Goal: Task Accomplishment & Management: Manage account settings

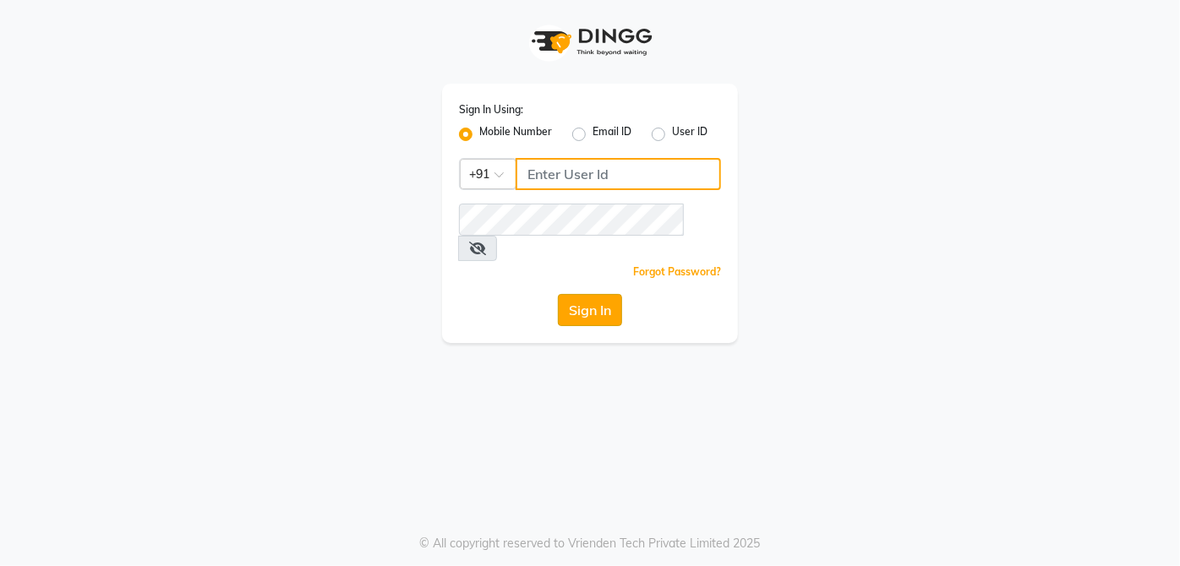
type input "9770614598"
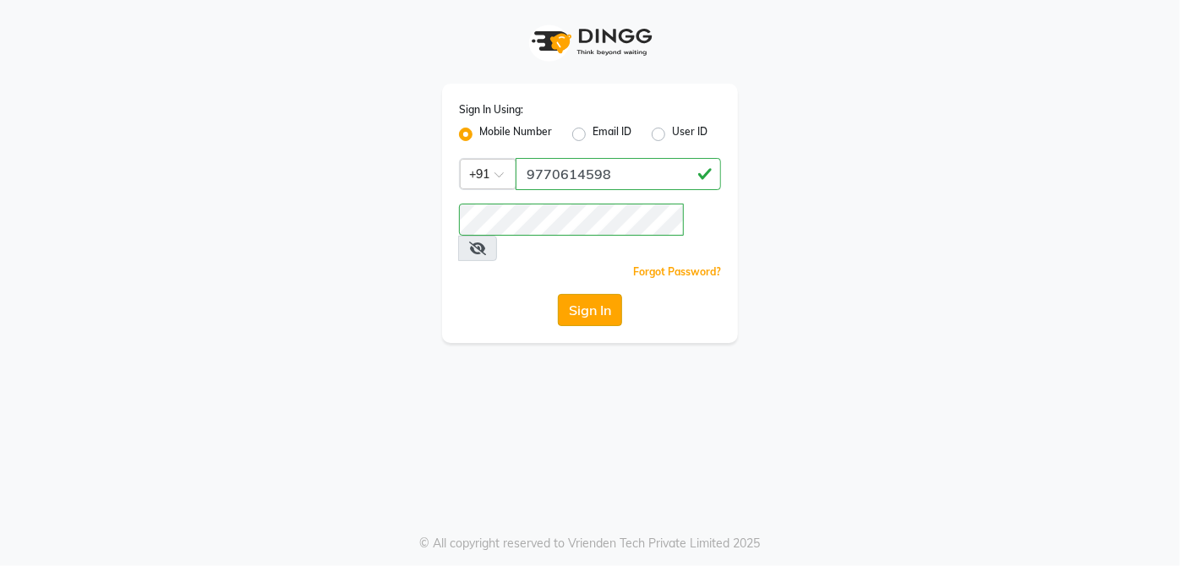
click at [599, 294] on button "Sign In" at bounding box center [590, 310] width 64 height 32
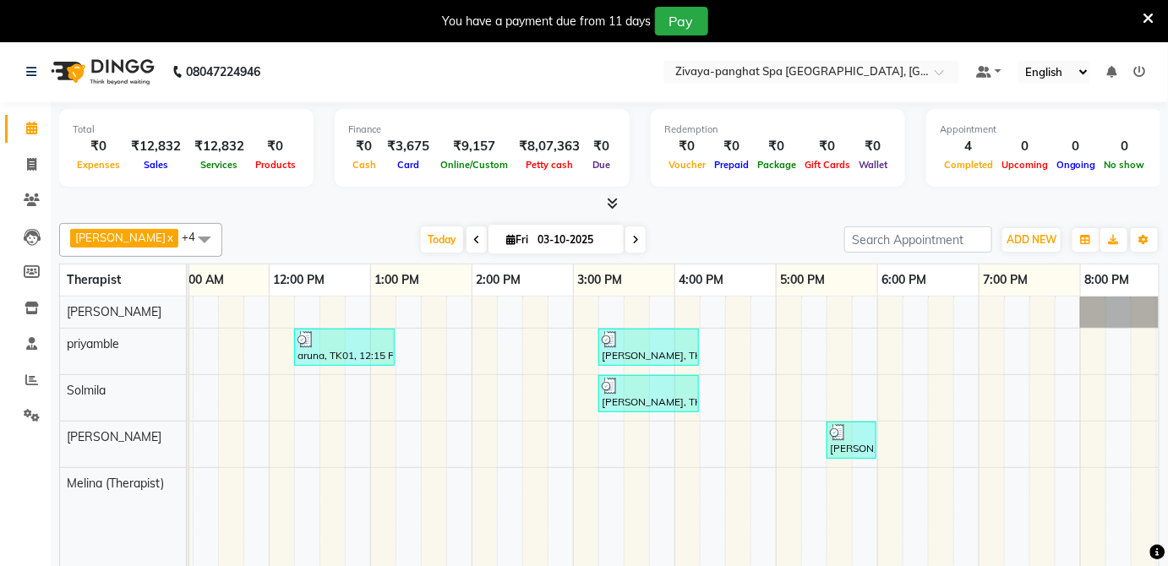
scroll to position [0, 345]
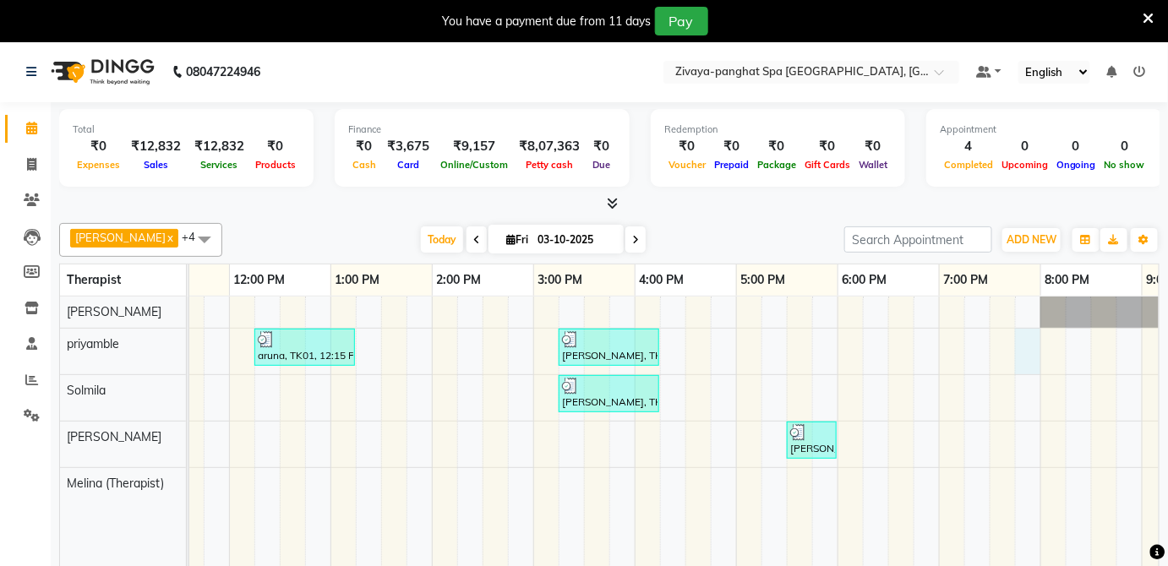
click at [1021, 359] on div "aruna, TK01, 12:15 PM-01:15 PM, Royal Siam - 60 Mins janvi, TK02, 03:15 PM-04:1…" at bounding box center [584, 444] width 1522 height 295
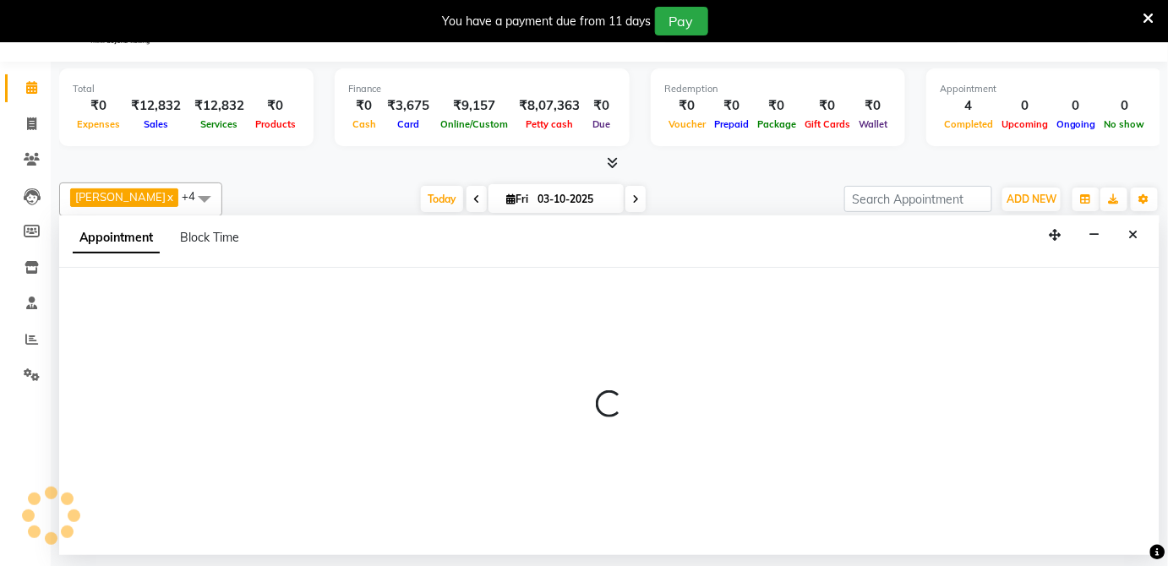
select select "66041"
select select "1185"
select select "tentative"
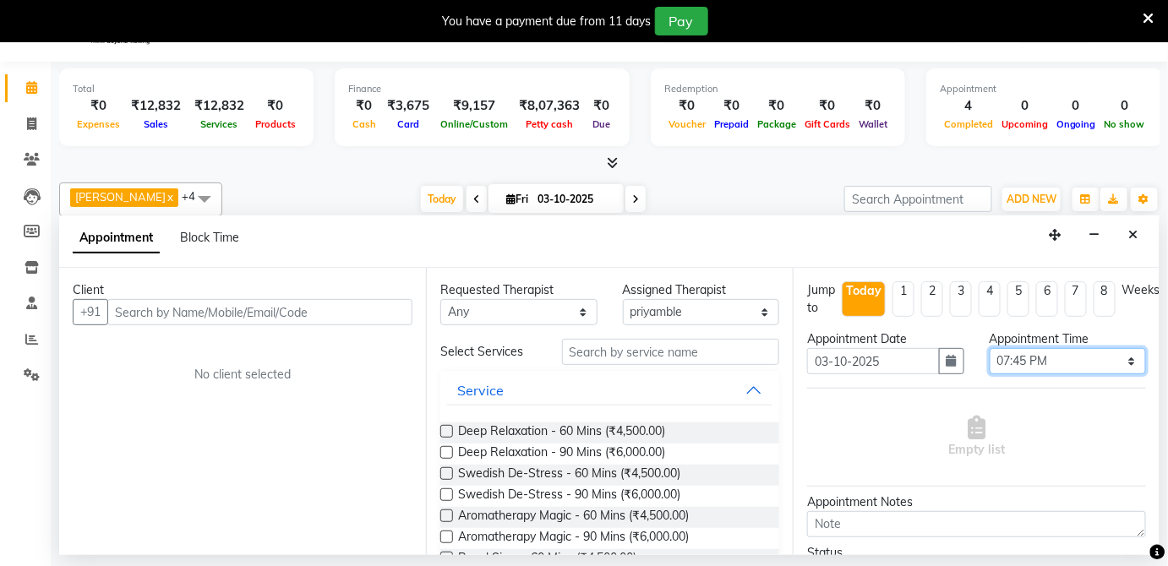
click at [1130, 359] on select "Select 09:00 AM 09:15 AM 09:30 AM 09:45 AM 10:00 AM 10:15 AM 10:30 AM 10:45 AM …" at bounding box center [1068, 361] width 157 height 26
select select "1155"
click at [990, 348] on select "Select 09:00 AM 09:15 AM 09:30 AM 09:45 AM 10:00 AM 10:15 AM 10:30 AM 10:45 AM …" at bounding box center [1068, 361] width 157 height 26
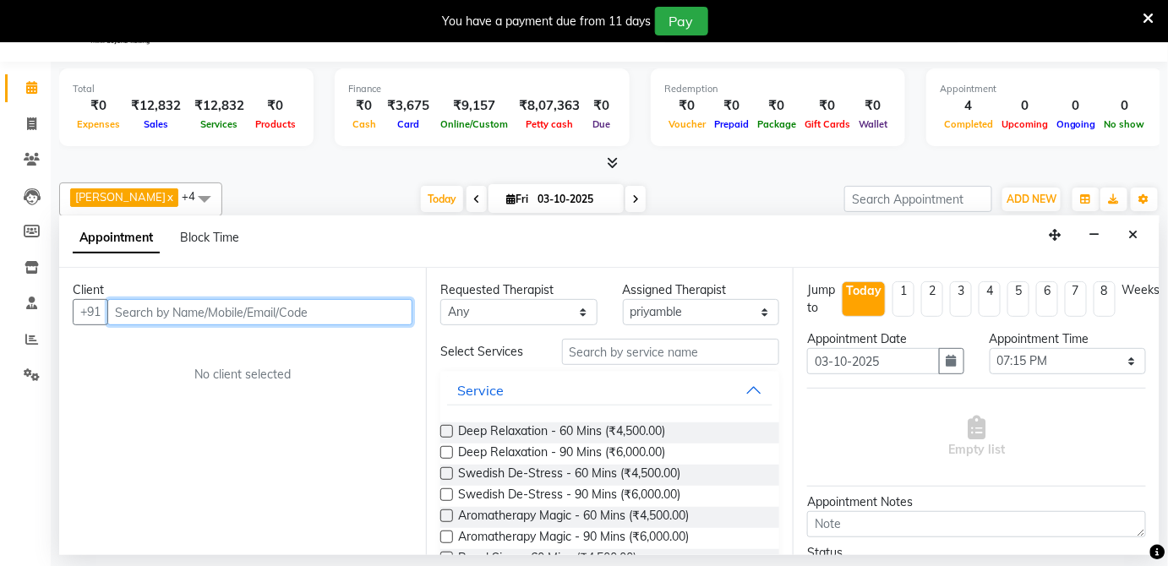
click at [153, 309] on input "text" at bounding box center [259, 312] width 305 height 26
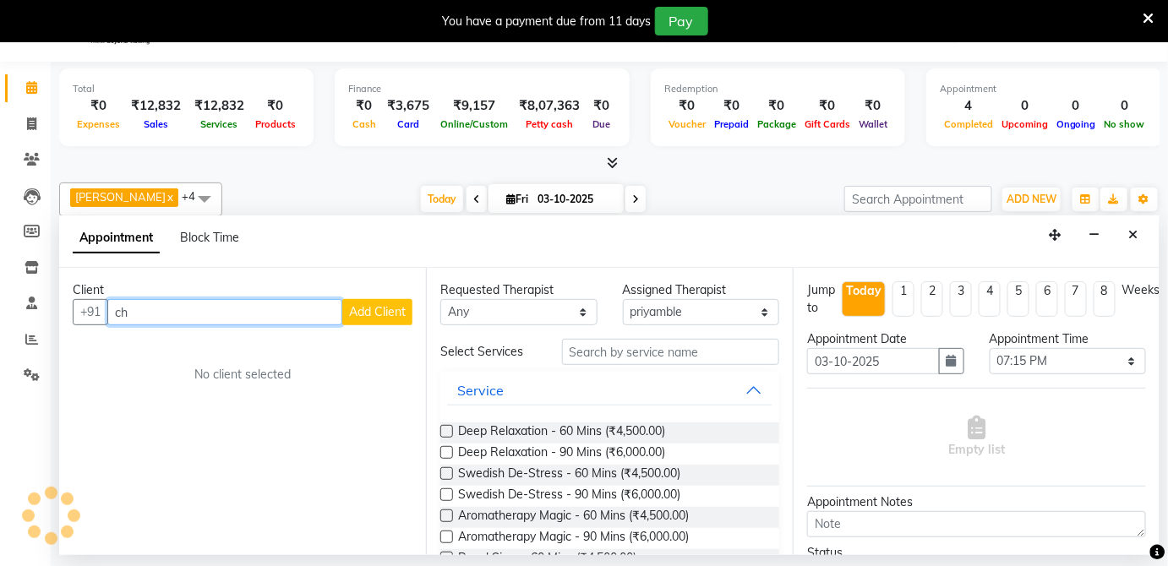
type input "c"
type input "9902044995"
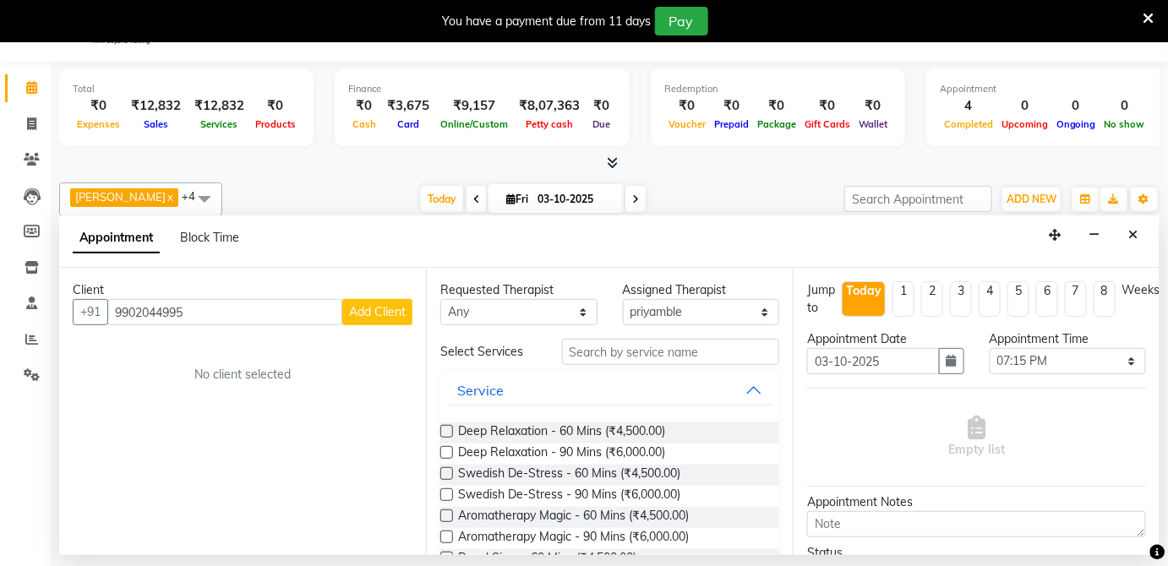
click at [366, 309] on span "Add Client" at bounding box center [377, 311] width 57 height 15
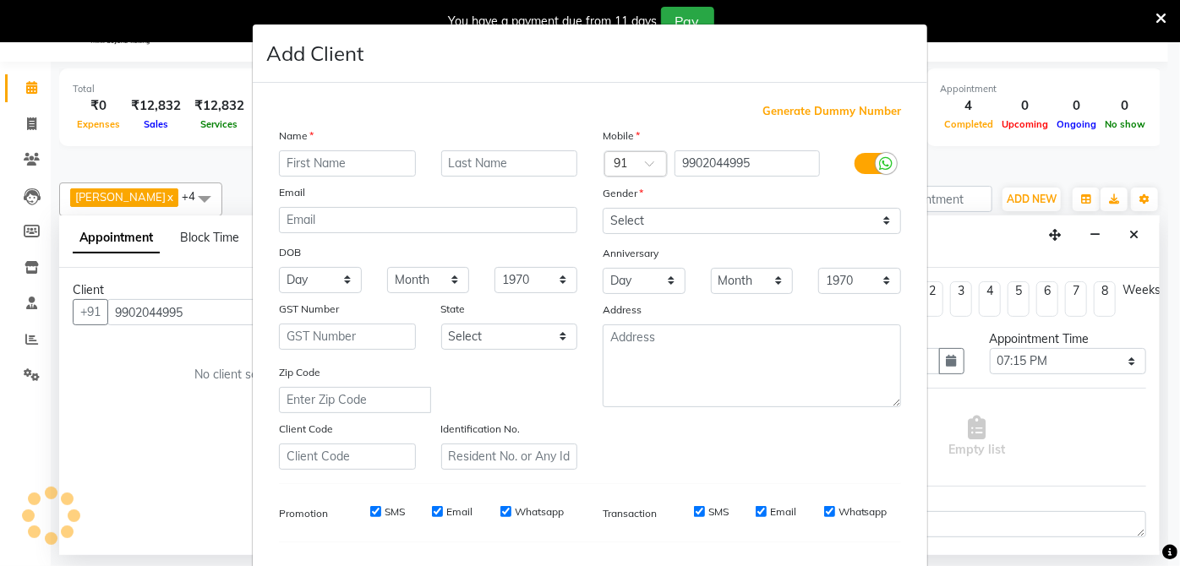
click at [153, 351] on ngb-modal-window "Add Client Generate Dummy Number Name Email DOB Day 01 02 03 04 05 06 07 08 09 …" at bounding box center [590, 283] width 1180 height 566
click at [132, 379] on ngb-modal-window "Add Client Generate Dummy Number Name Email DOB Day 01 02 03 04 05 06 07 08 09 …" at bounding box center [590, 283] width 1180 height 566
click at [358, 161] on input "text" at bounding box center [347, 164] width 137 height 26
type input "chaitanaya"
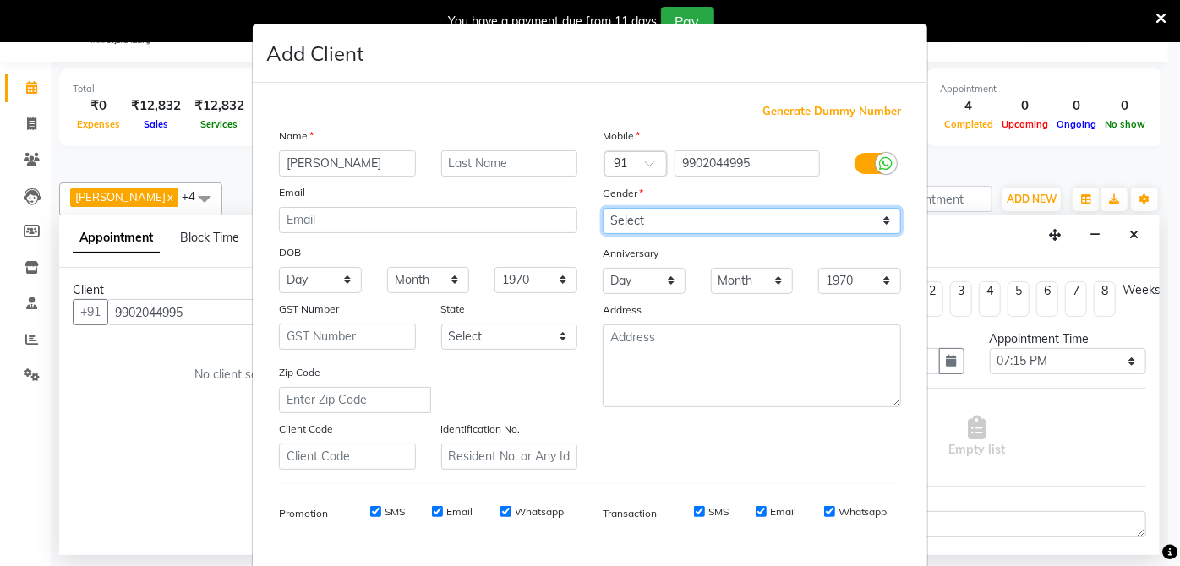
click at [876, 222] on select "Select Male Female Other Prefer Not To Say" at bounding box center [752, 221] width 298 height 26
select select "female"
click at [603, 208] on select "Select Male Female Other Prefer Not To Say" at bounding box center [752, 221] width 298 height 26
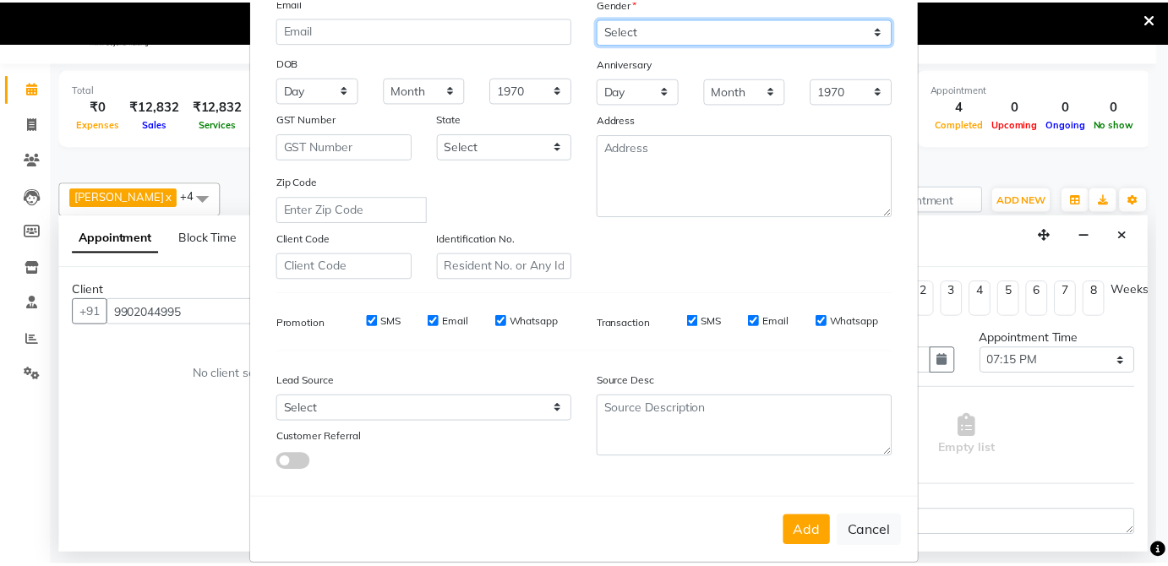
scroll to position [212, 0]
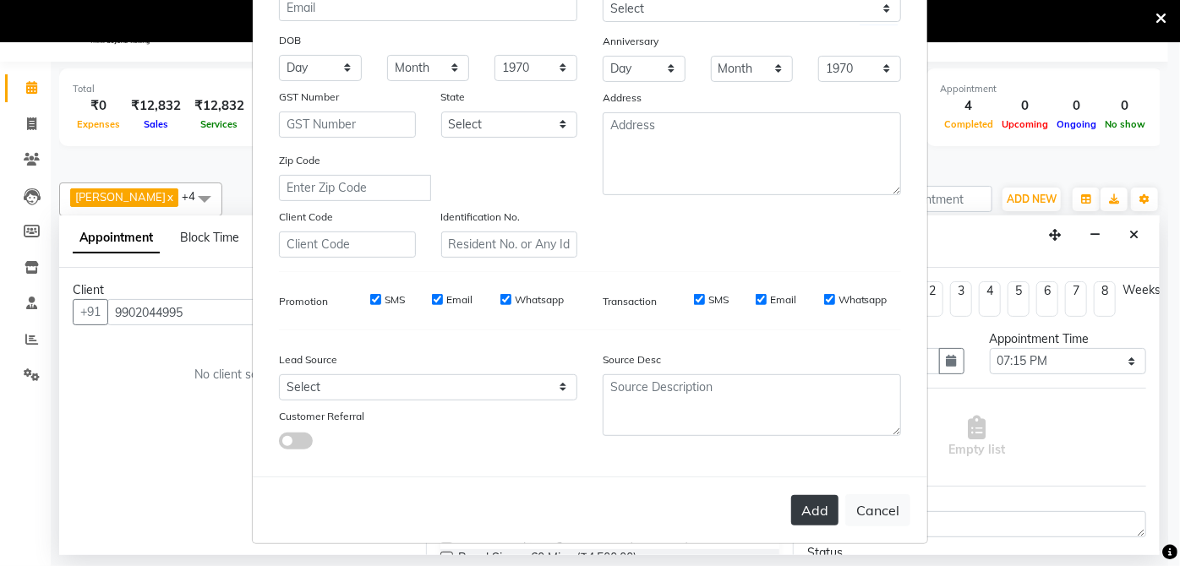
click at [802, 516] on button "Add" at bounding box center [814, 510] width 47 height 30
select select
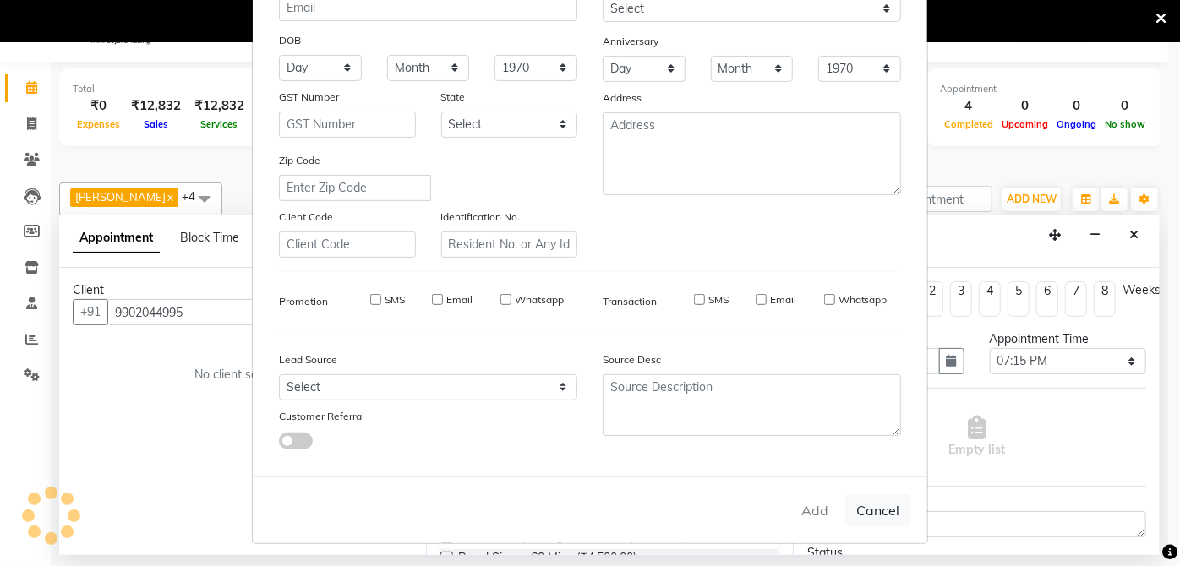
select select
checkbox input "false"
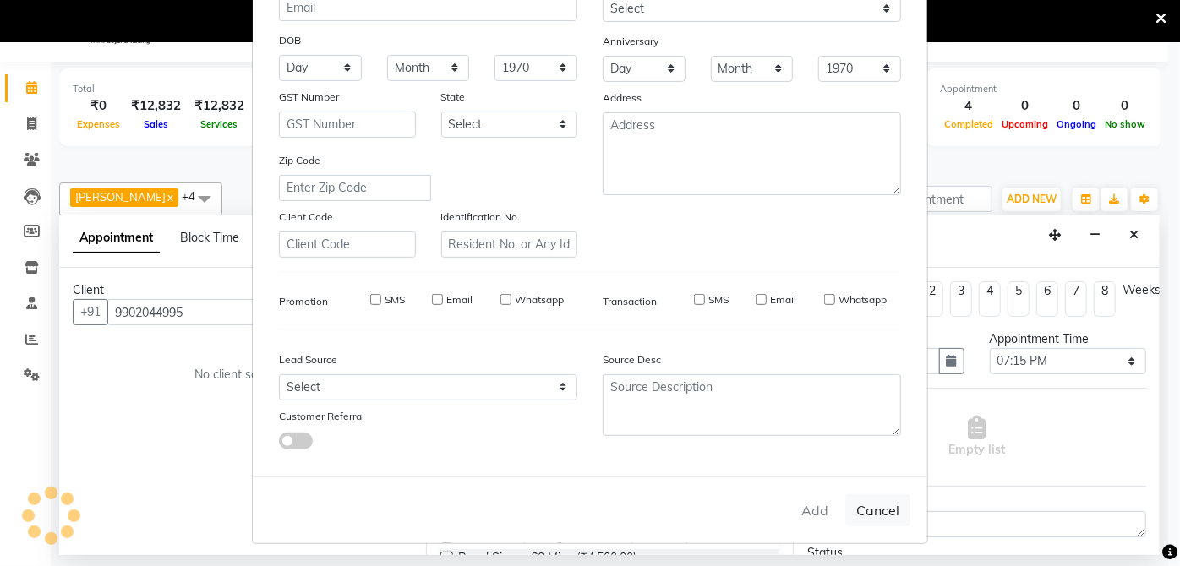
checkbox input "false"
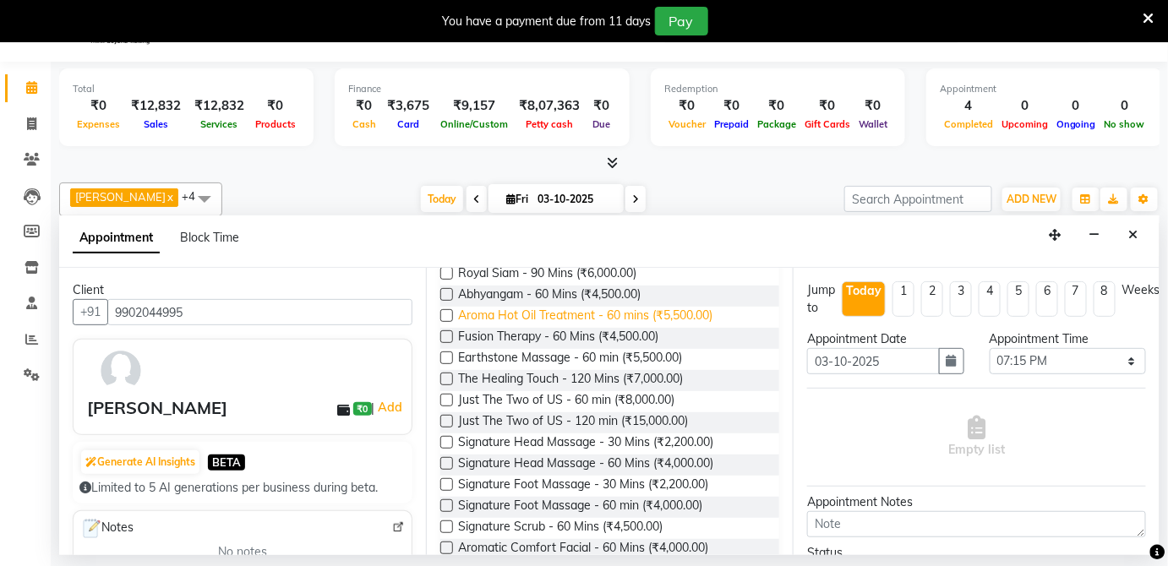
scroll to position [0, 0]
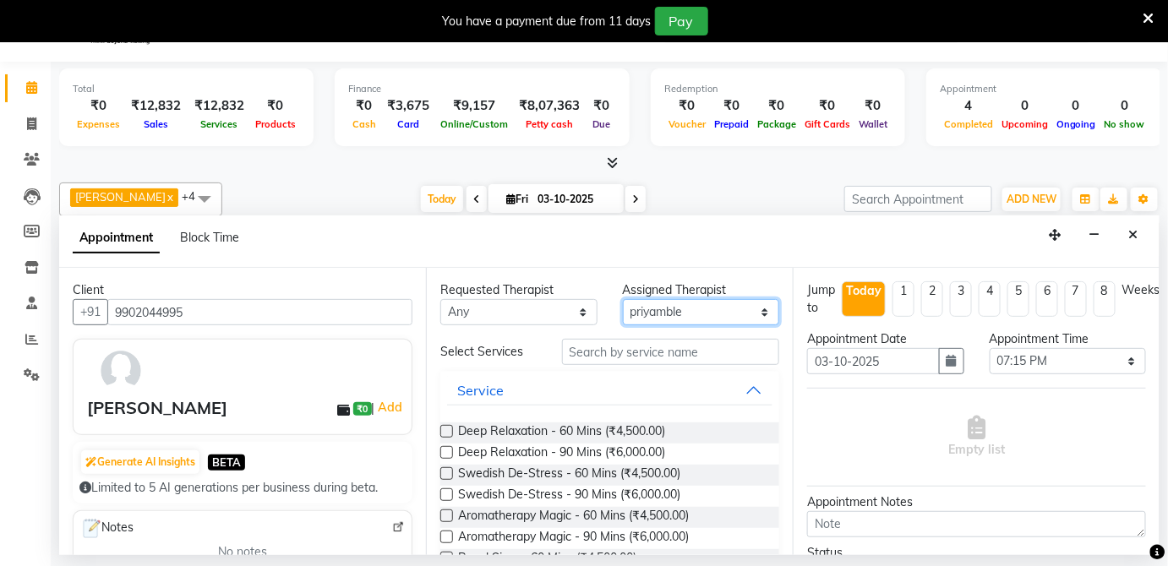
click at [754, 308] on select "Select Melina (Therapist) Pampi Singh priyamble Simran Solmila" at bounding box center [701, 312] width 157 height 26
select select "66042"
click at [623, 299] on select "Select Melina (Therapist) Pampi Singh priyamble Simran Solmila" at bounding box center [701, 312] width 157 height 26
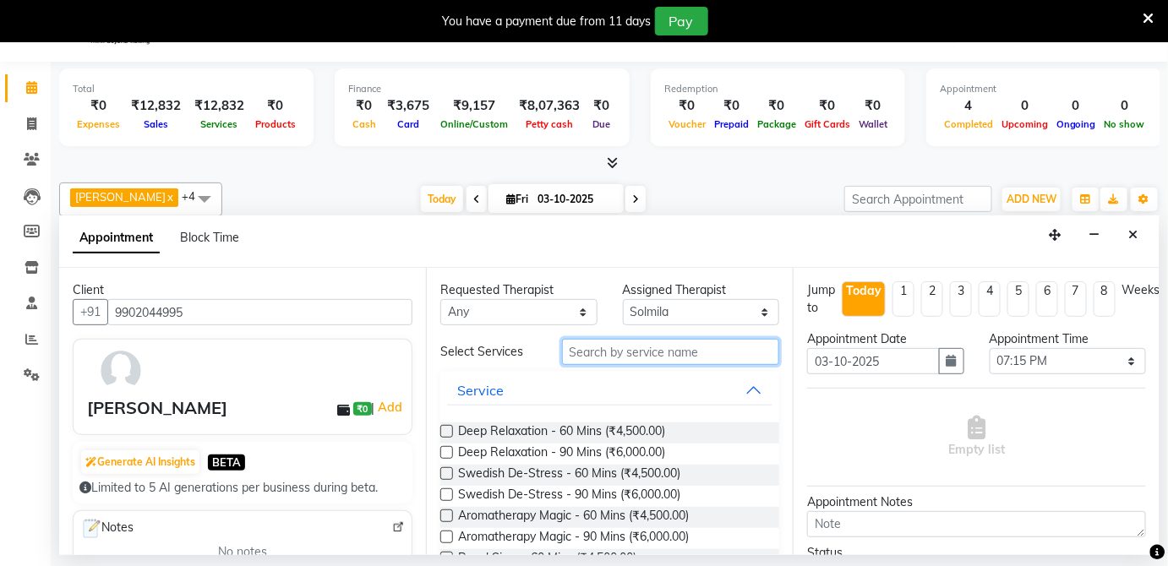
click at [629, 355] on input "text" at bounding box center [670, 352] width 217 height 26
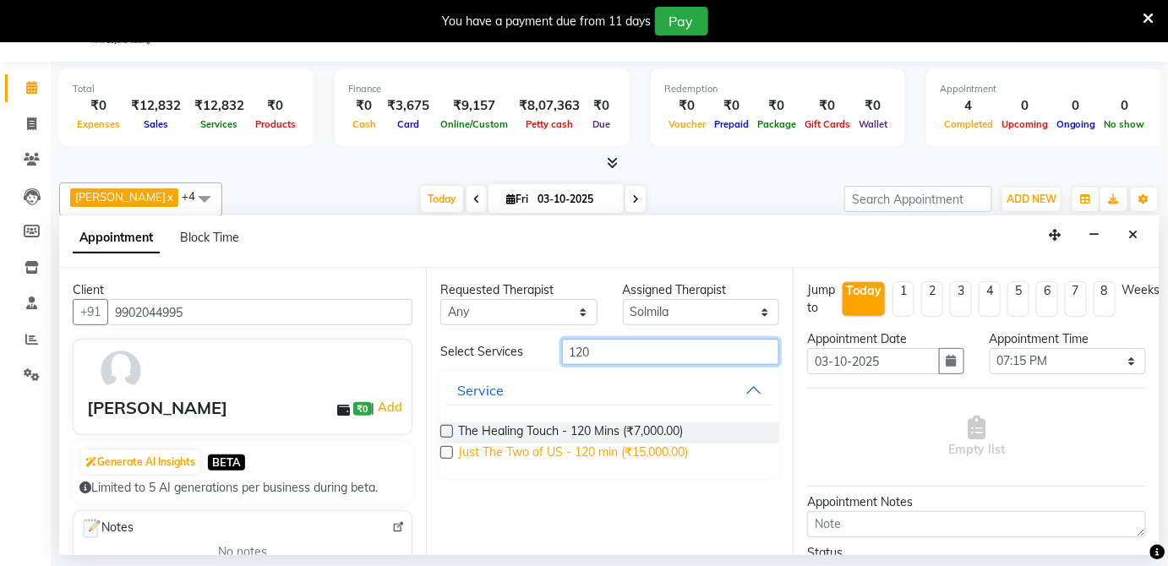
type input "120"
click at [595, 452] on span "Just The Two of US - 120 min (₹15,000.00)" at bounding box center [573, 454] width 230 height 21
checkbox input "false"
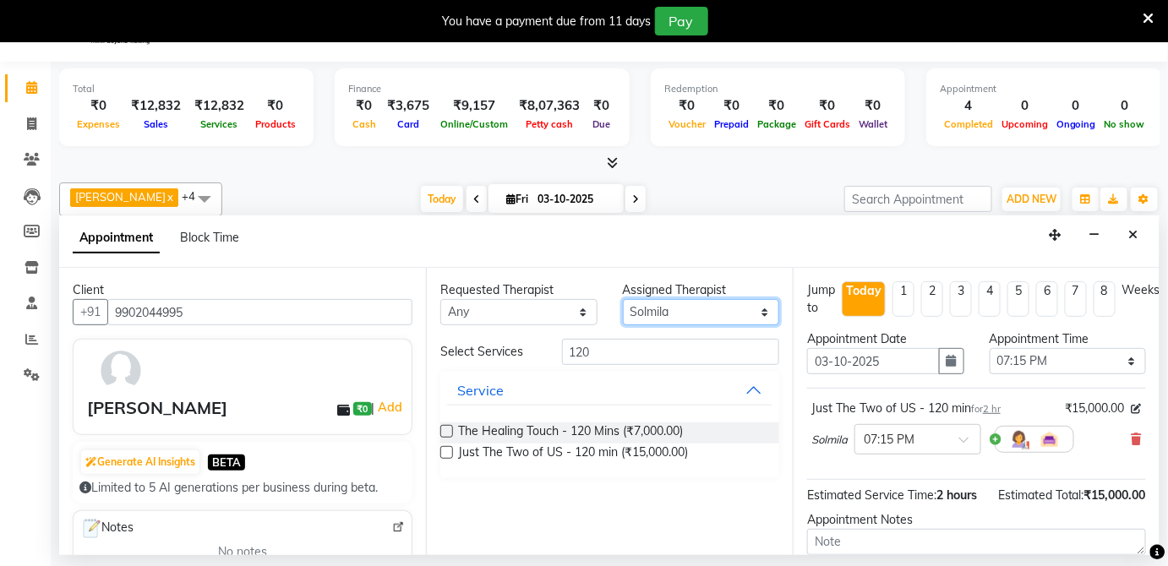
click at [767, 316] on select "Select Melina (Therapist) Pampi Singh priyamble Simran Solmila" at bounding box center [701, 312] width 157 height 26
click at [732, 304] on select "Select Melina (Therapist) Pampi Singh priyamble Simran Solmila" at bounding box center [701, 312] width 157 height 26
click at [763, 316] on select "Select Melina (Therapist) Pampi Singh priyamble Simran Solmila" at bounding box center [701, 312] width 157 height 26
select select "54828"
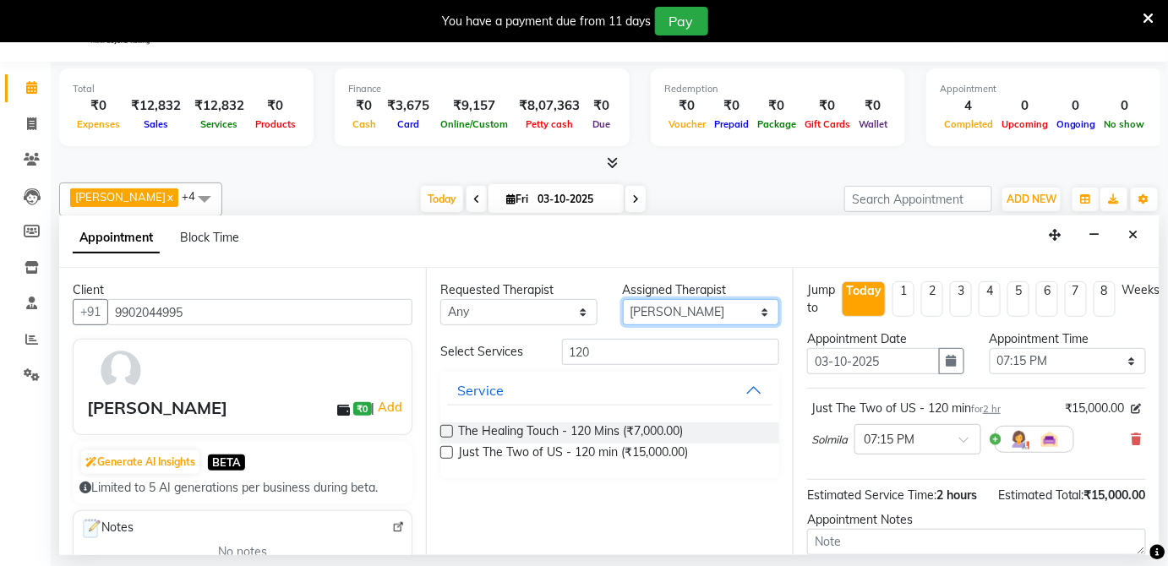
click at [623, 299] on select "Select Melina (Therapist) Pampi Singh priyamble Simran Solmila" at bounding box center [701, 312] width 157 height 26
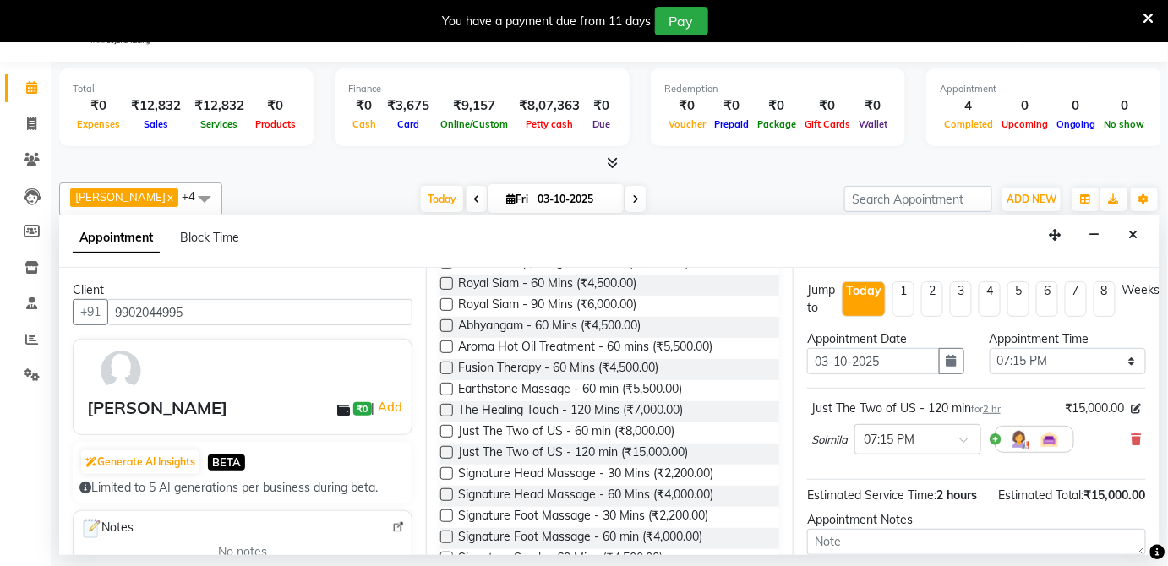
scroll to position [276, 0]
click at [590, 446] on span "Just The Two of US - 120 min (₹15,000.00)" at bounding box center [573, 453] width 230 height 21
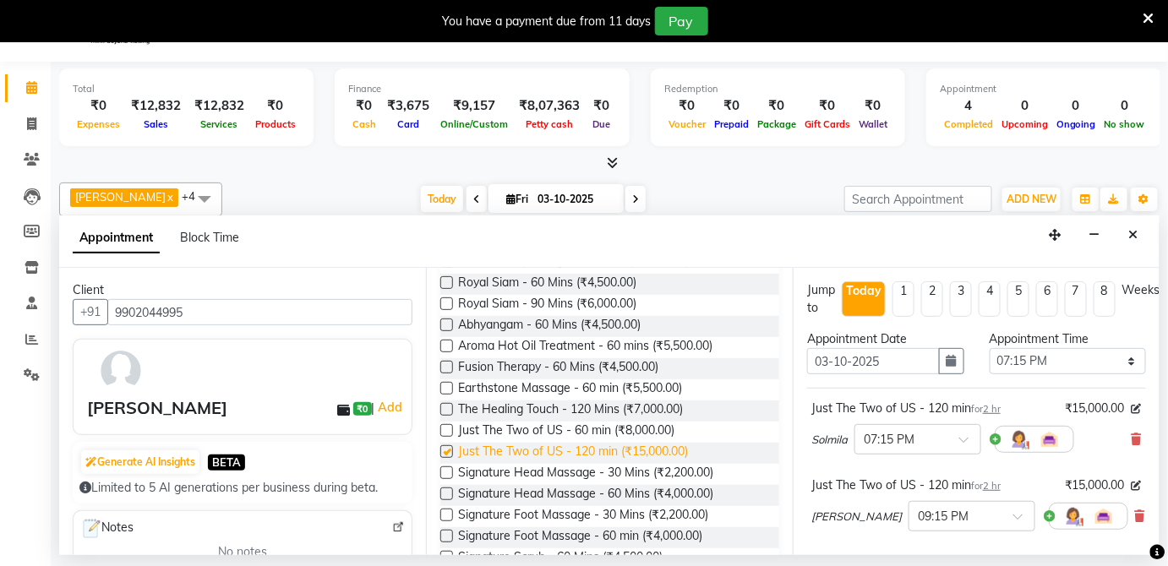
checkbox input "false"
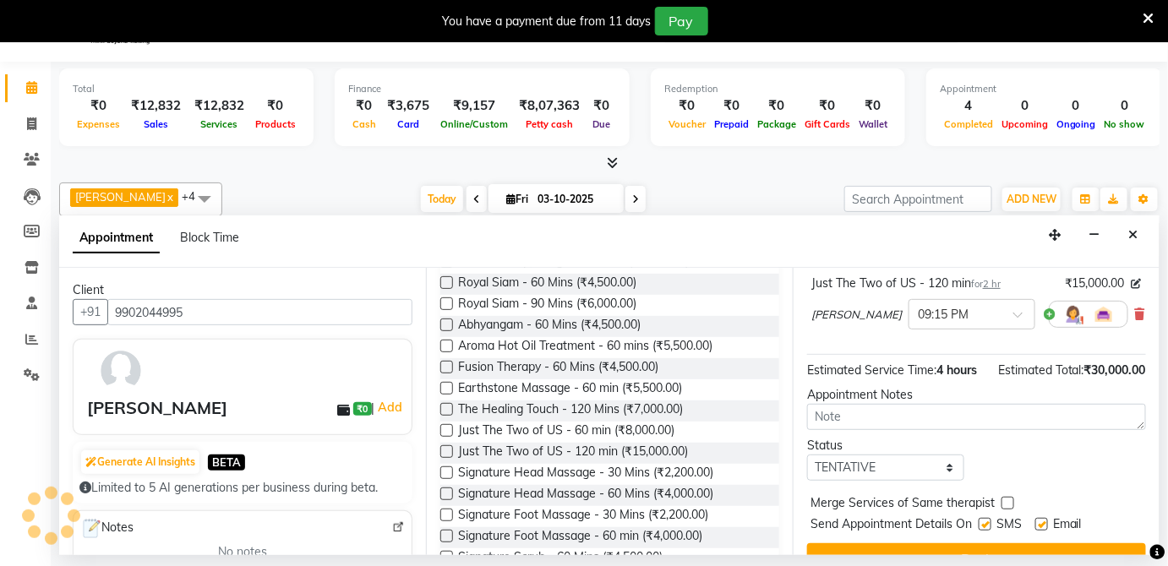
scroll to position [202, 0]
drag, startPoint x: 1037, startPoint y: 408, endPoint x: 711, endPoint y: 379, distance: 326.9
click at [711, 380] on div "Earthstone Massage - 60 min (₹5,500.00)" at bounding box center [610, 390] width 339 height 21
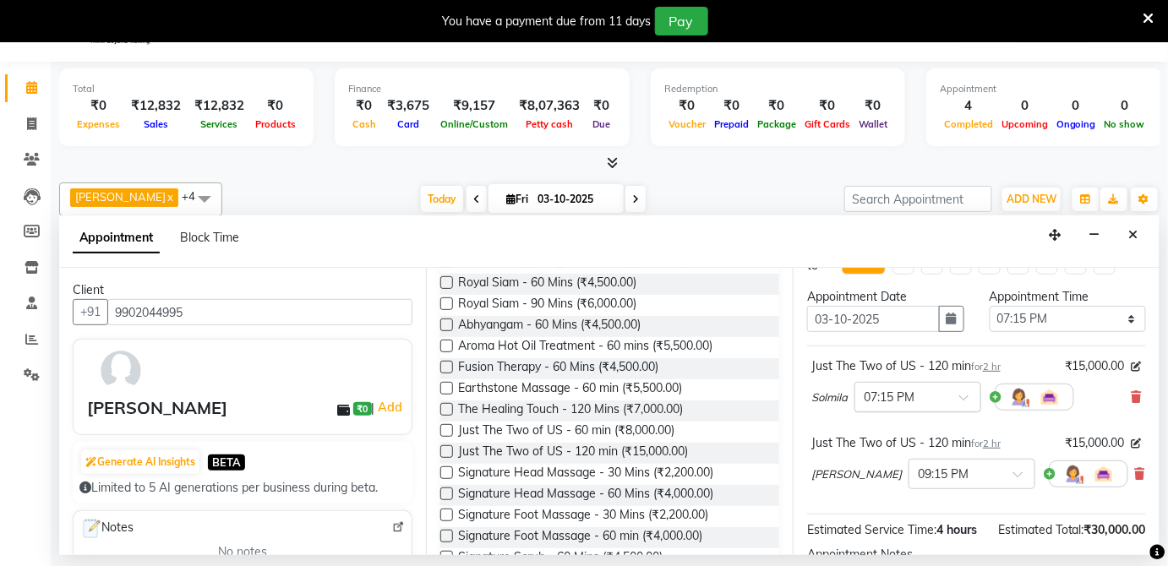
scroll to position [41, 0]
click at [1132, 397] on icon at bounding box center [1137, 398] width 10 height 12
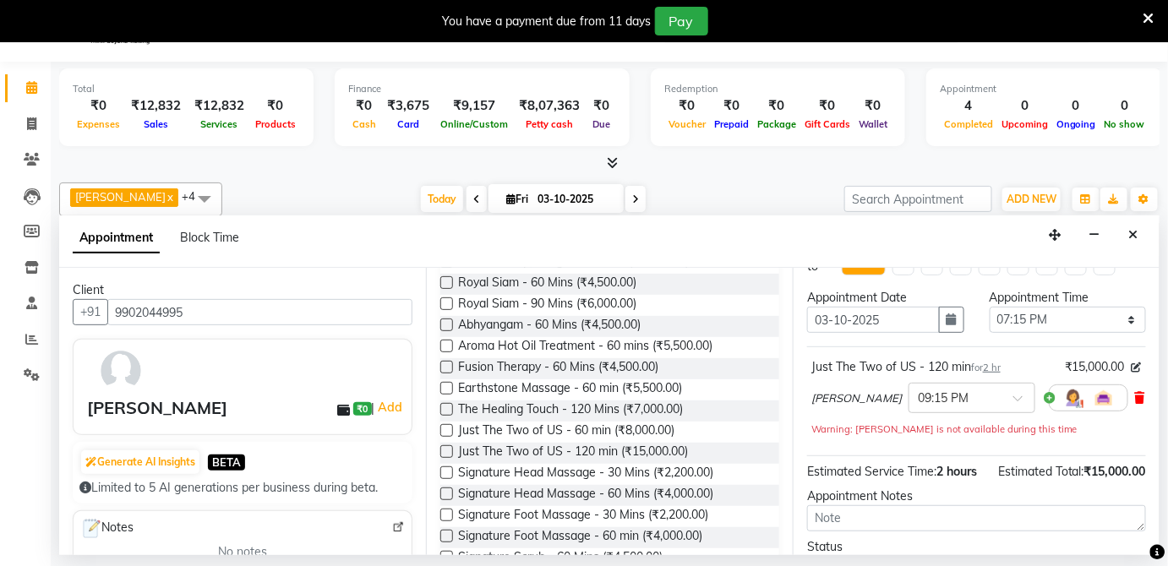
click at [1136, 392] on icon at bounding box center [1141, 398] width 10 height 12
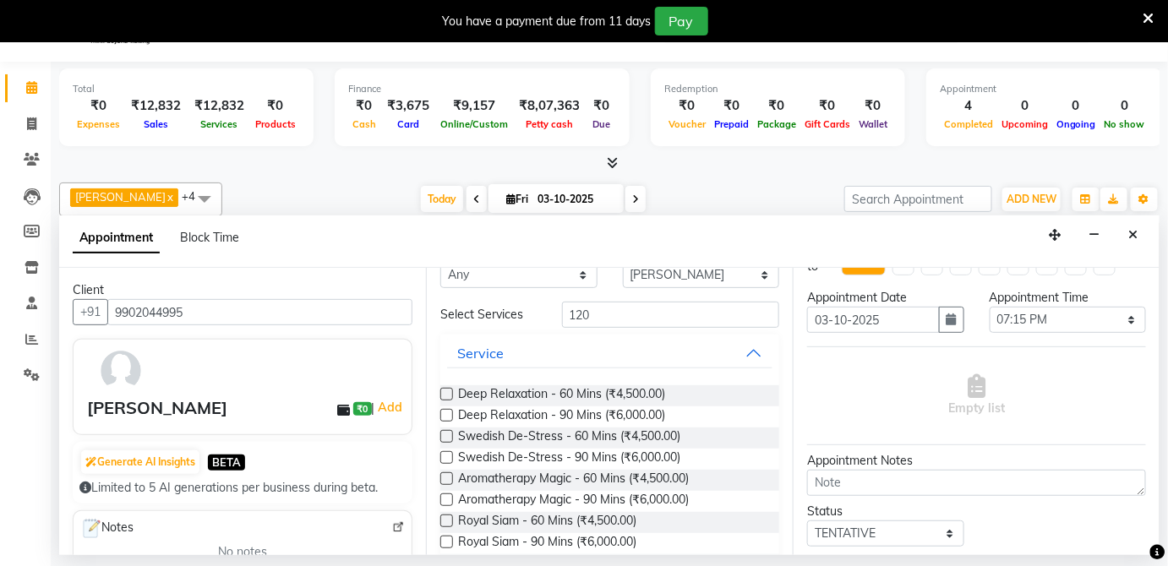
scroll to position [30, 0]
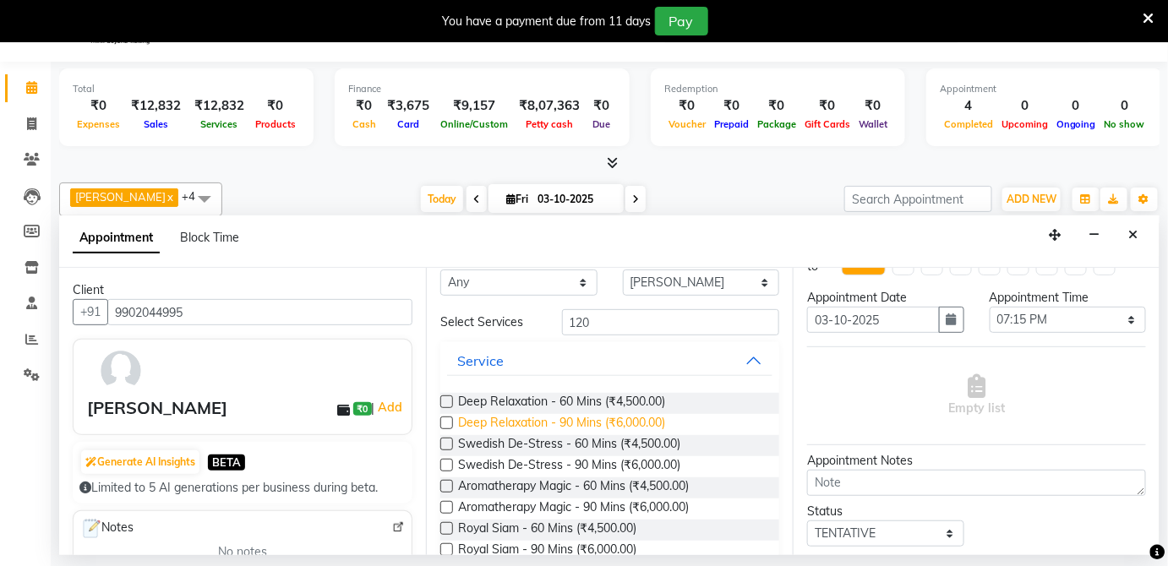
click at [602, 421] on span "Deep Relaxation - 90 Mins (₹6,000.00)" at bounding box center [561, 424] width 207 height 21
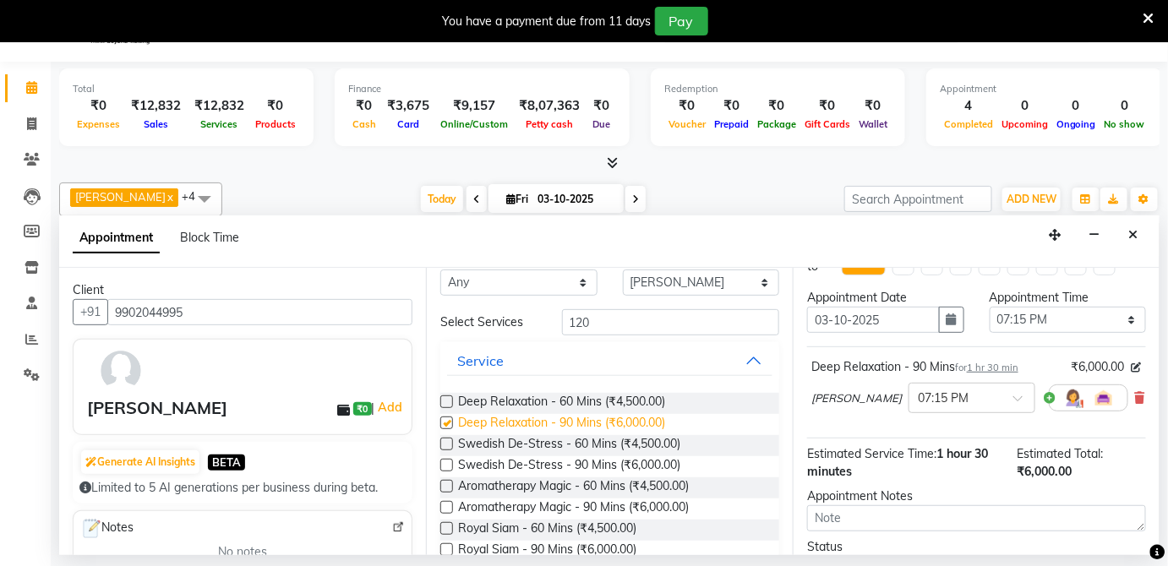
checkbox input "false"
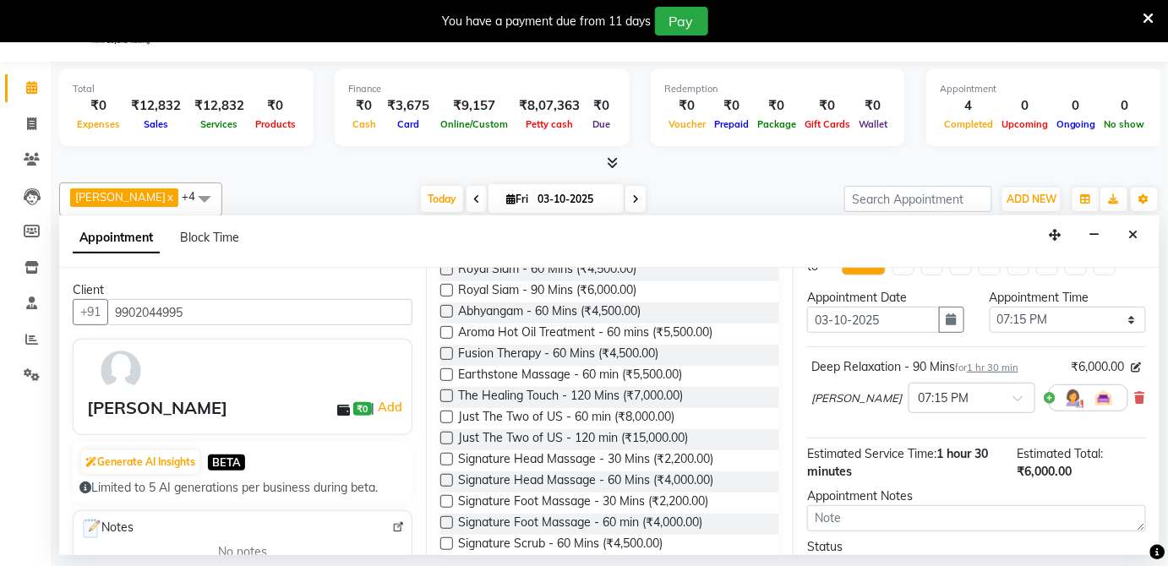
scroll to position [306, 0]
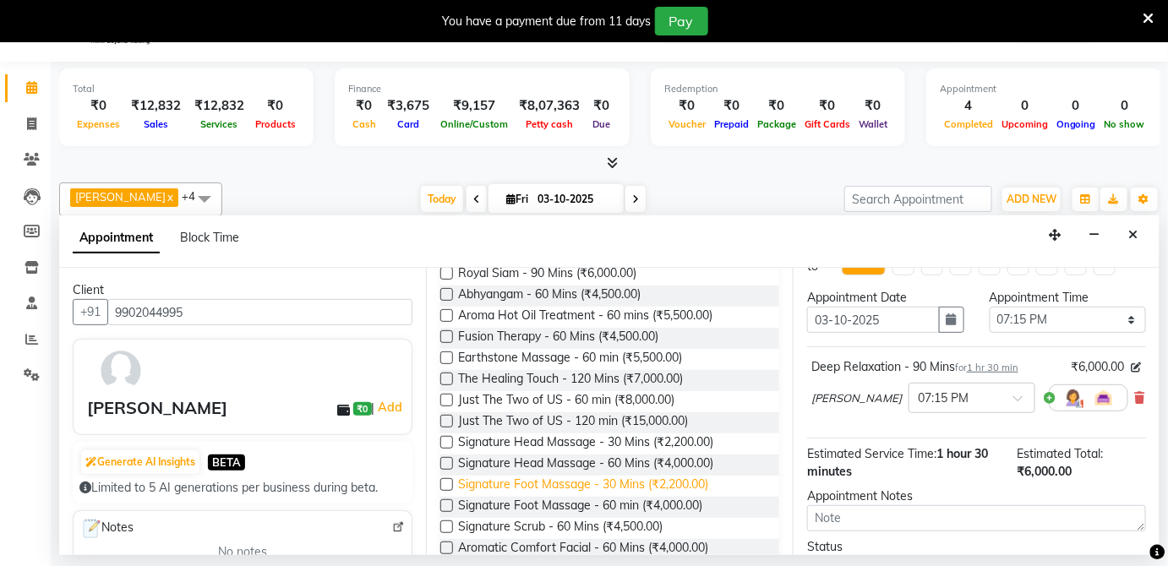
click at [599, 476] on span "Signature Foot Massage - 30 Mins (₹2,200.00)" at bounding box center [583, 486] width 250 height 21
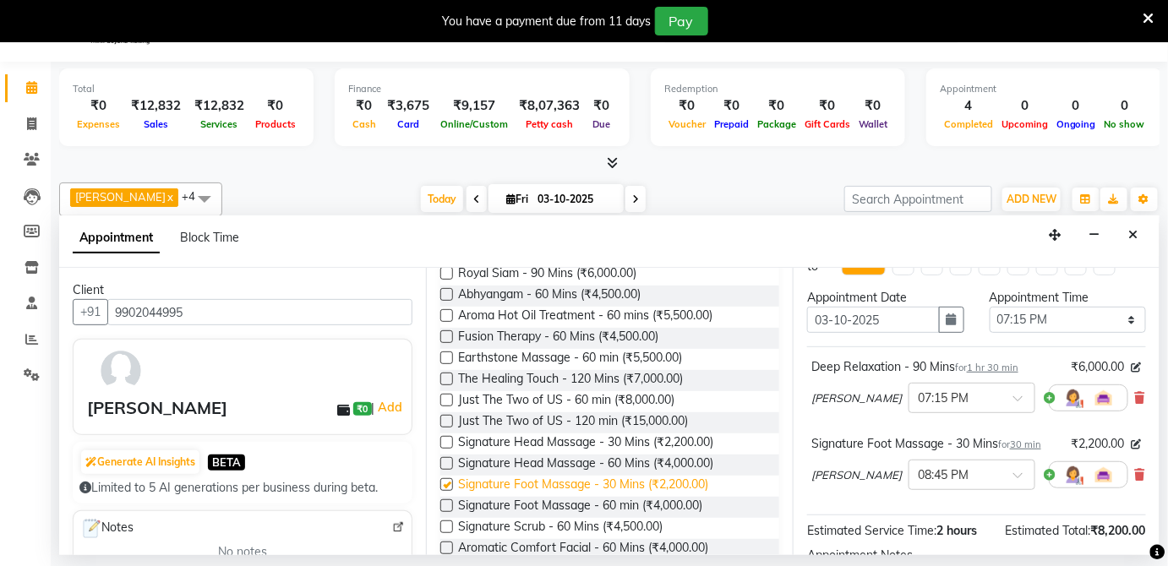
checkbox input "false"
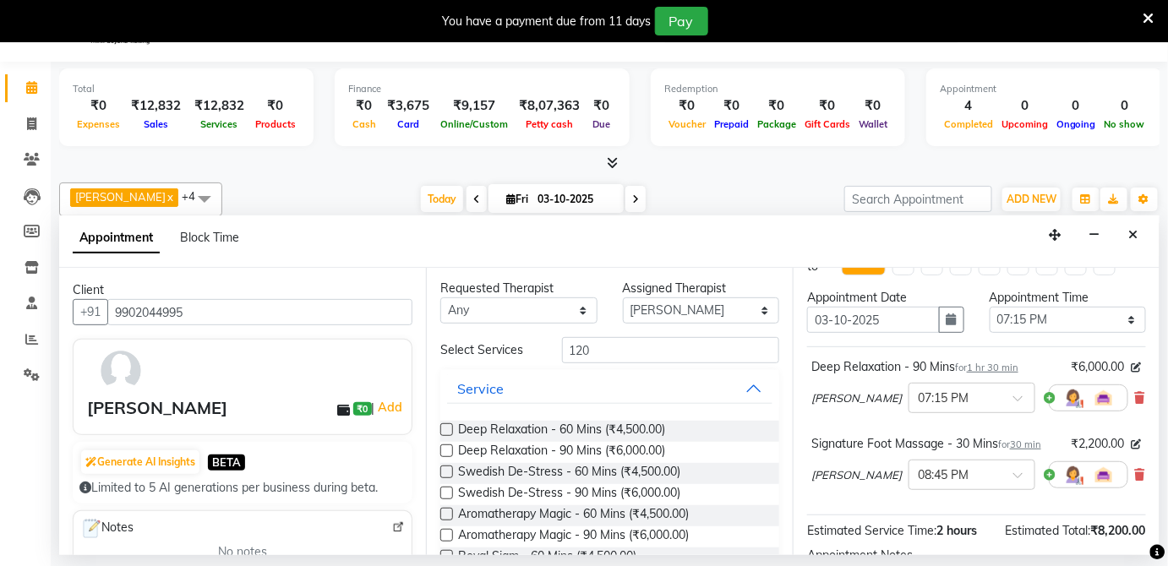
scroll to position [0, 0]
click at [681, 309] on select "Select Melina (Therapist) Pampi Singh priyamble Simran Solmila" at bounding box center [701, 312] width 157 height 26
select select "66042"
click at [623, 299] on select "Select Melina (Therapist) Pampi Singh priyamble Simran Solmila" at bounding box center [701, 312] width 157 height 26
click at [626, 446] on span "Deep Relaxation - 90 Mins (₹6,000.00)" at bounding box center [561, 454] width 207 height 21
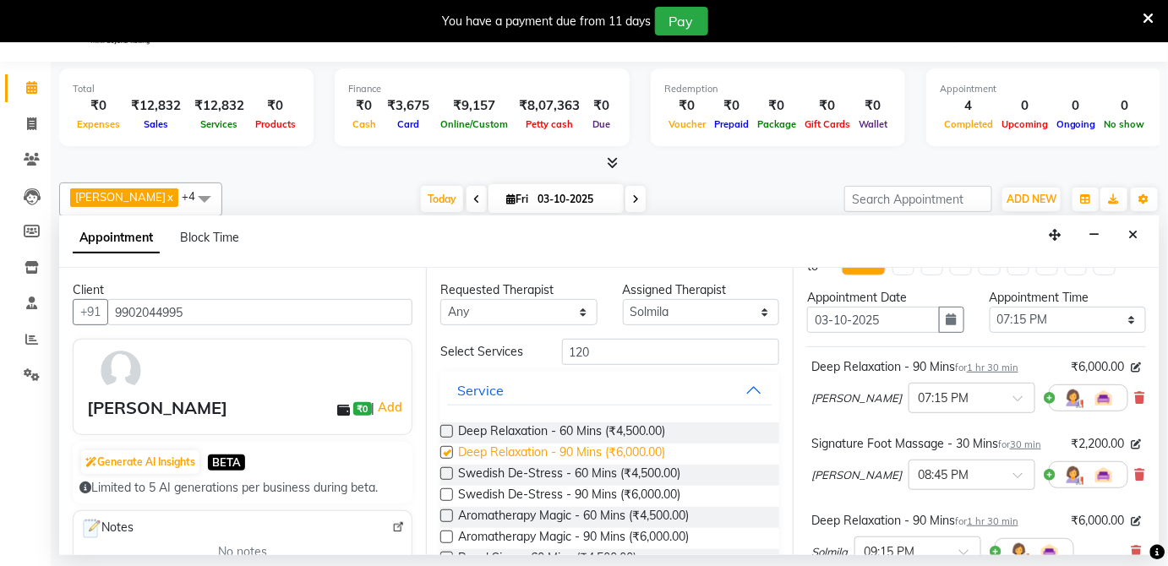
checkbox input "false"
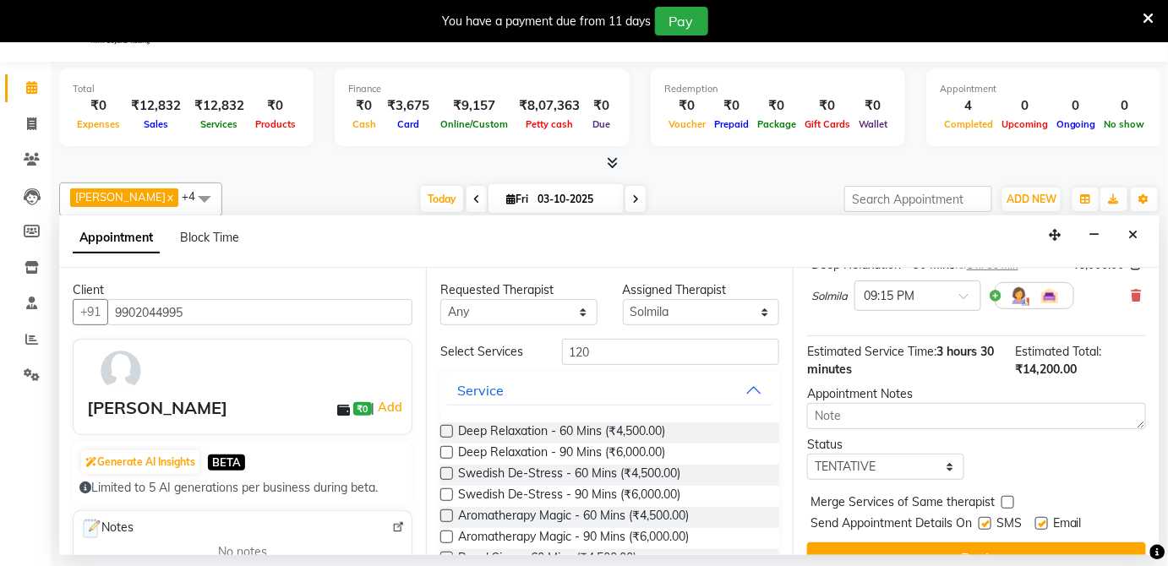
scroll to position [326, 0]
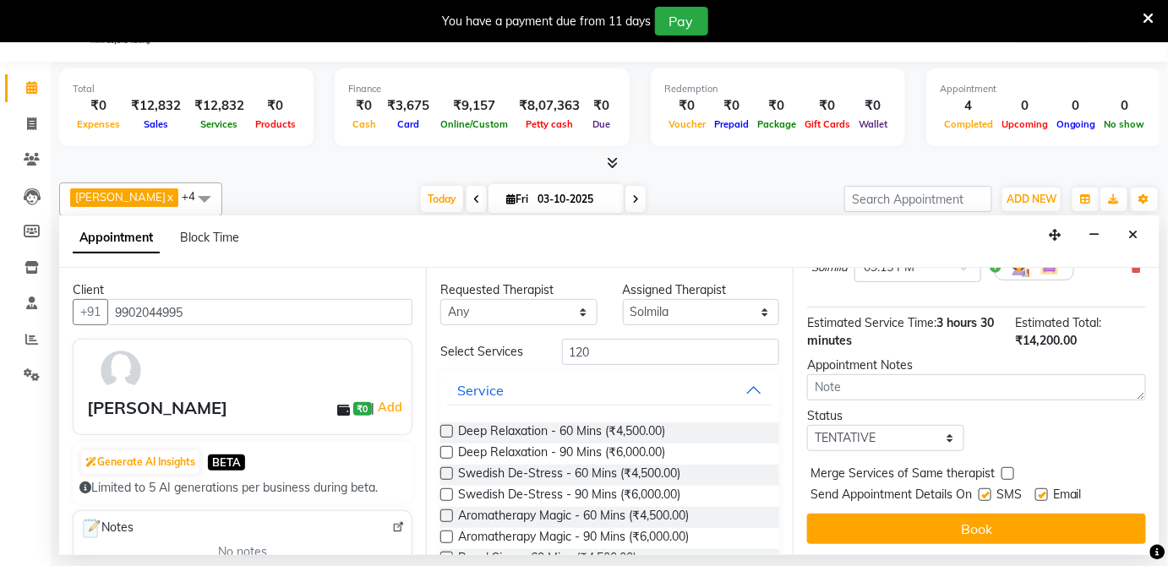
click at [1147, 277] on div "Jump to Today 1 2 3 4 5 6 7 8 Weeks Appointment Date 03-10-2025 Appointment Tim…" at bounding box center [976, 411] width 367 height 287
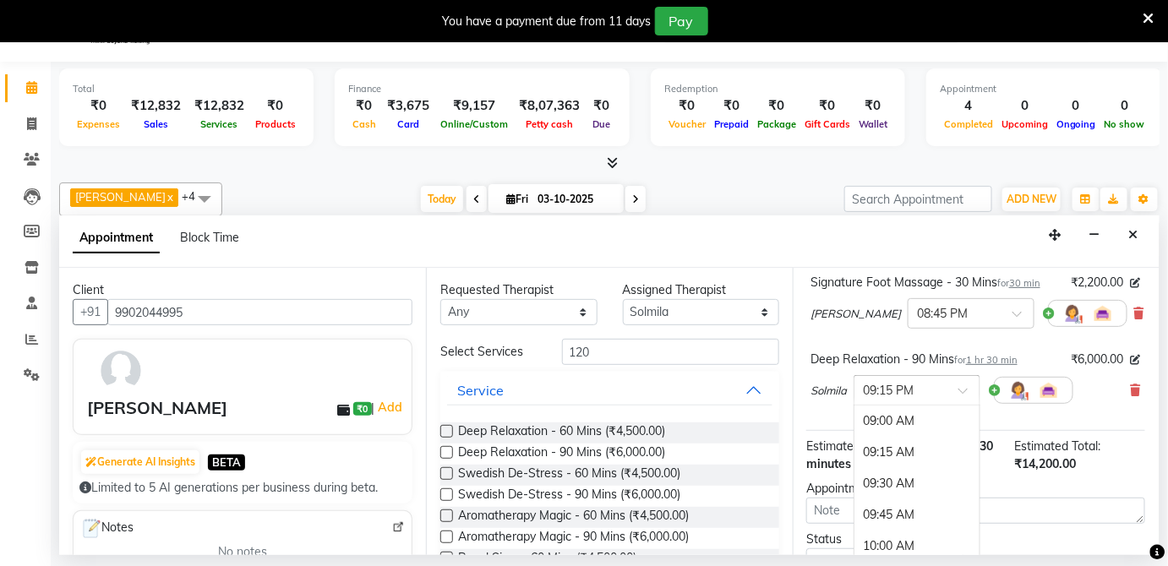
scroll to position [1461, 0]
click at [960, 388] on span at bounding box center [969, 396] width 21 height 18
click at [906, 429] on div "07:15 PM" at bounding box center [917, 437] width 125 height 31
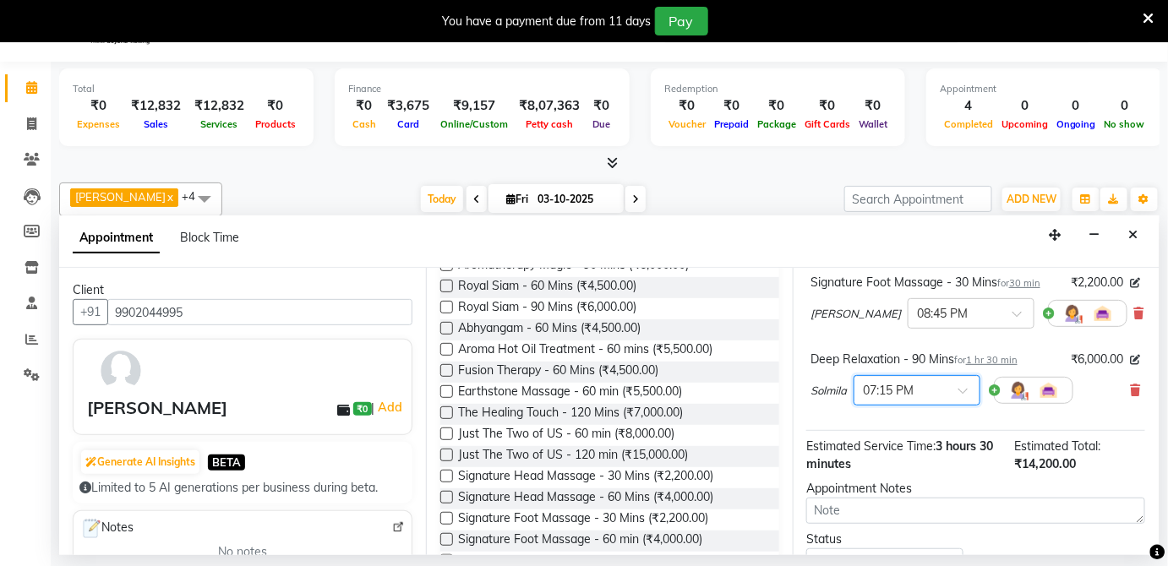
scroll to position [287, 0]
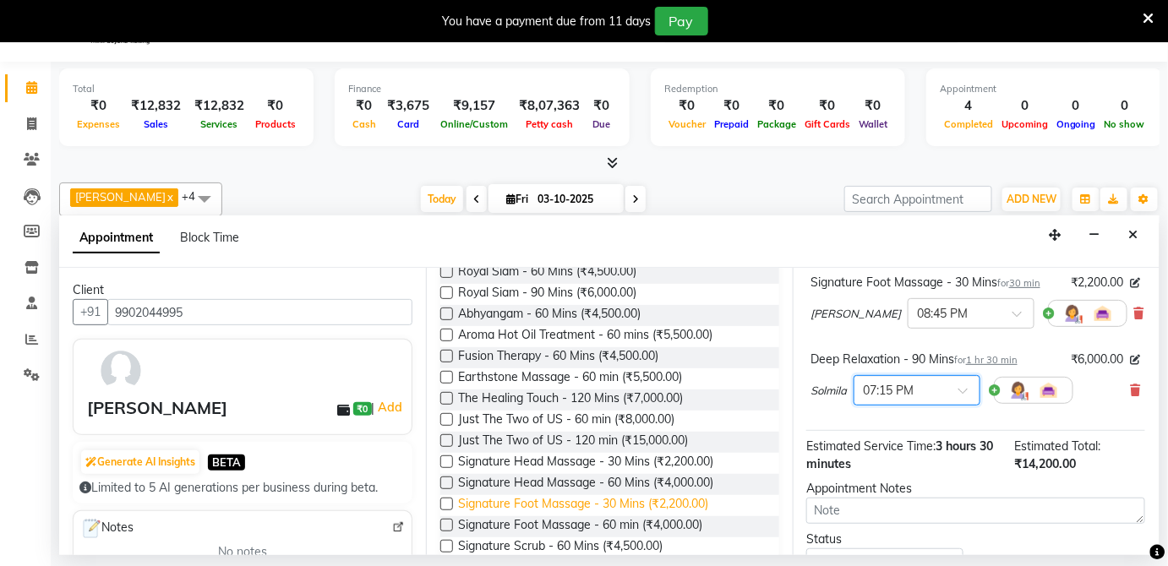
click at [591, 501] on span "Signature Foot Massage - 30 Mins (₹2,200.00)" at bounding box center [583, 505] width 250 height 21
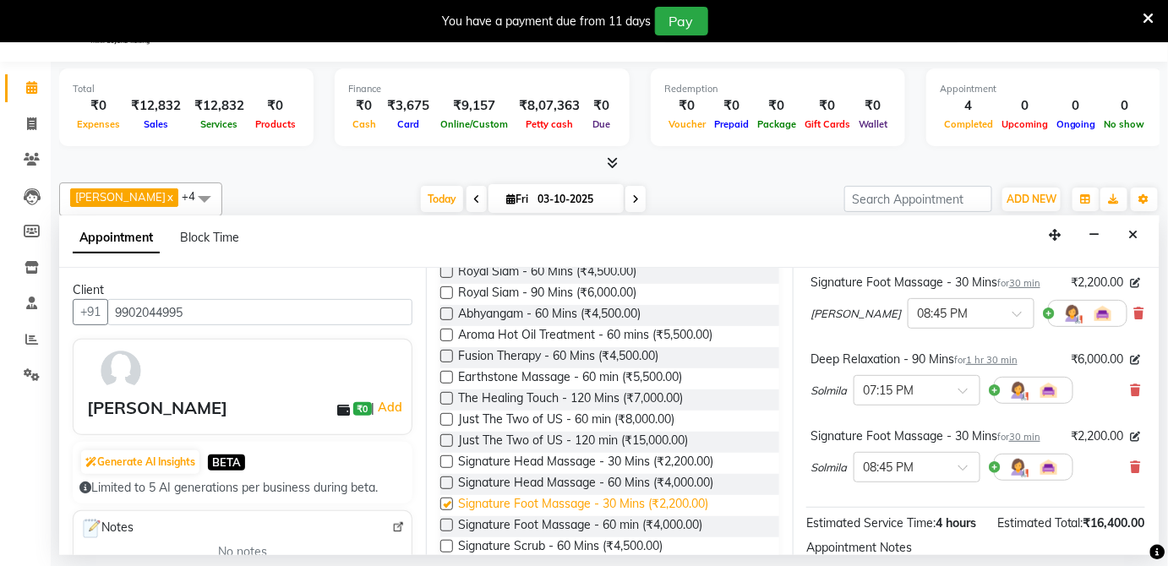
checkbox input "false"
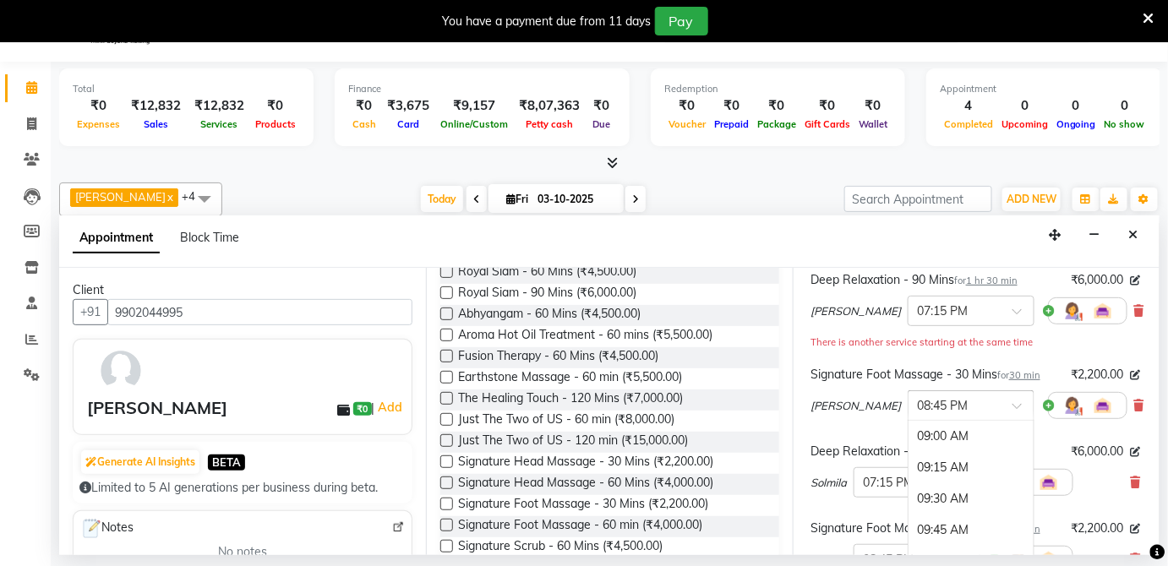
scroll to position [1465, 0]
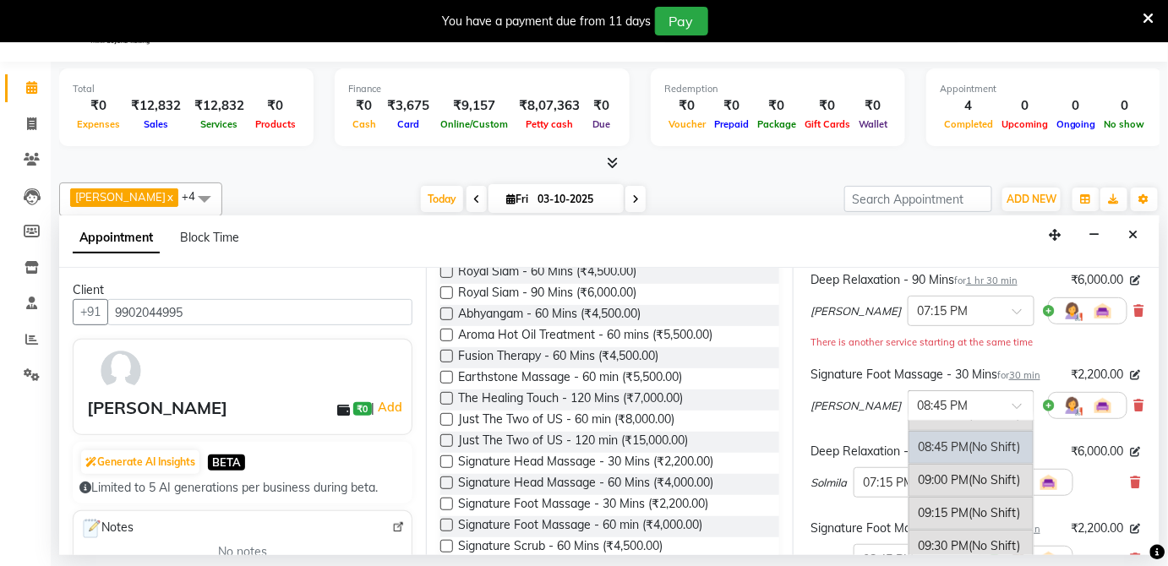
click at [1013, 407] on span at bounding box center [1023, 411] width 21 height 18
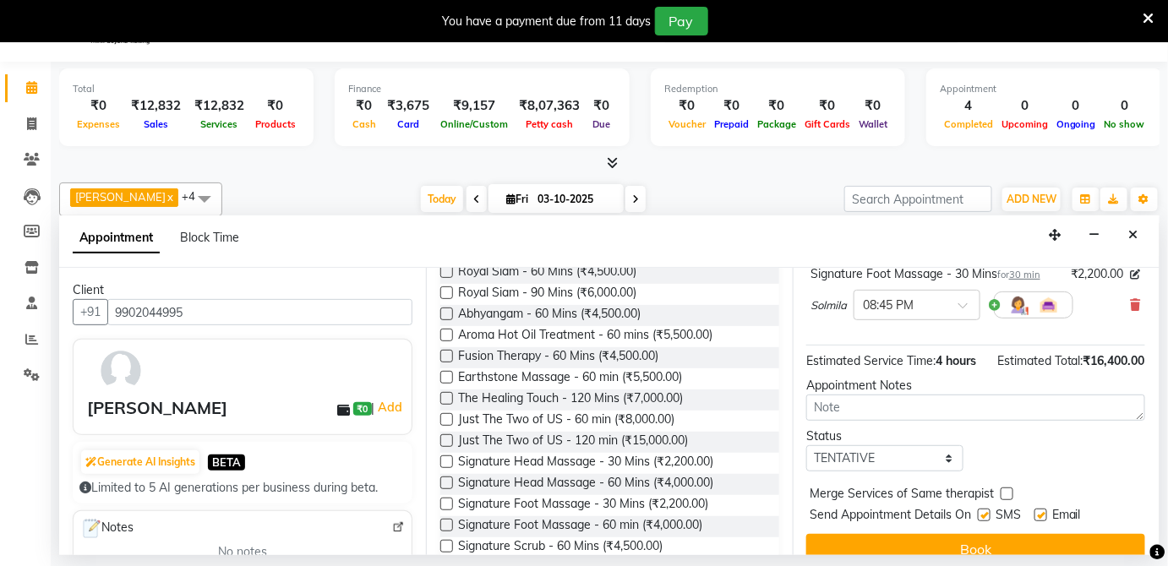
scroll to position [417, 8]
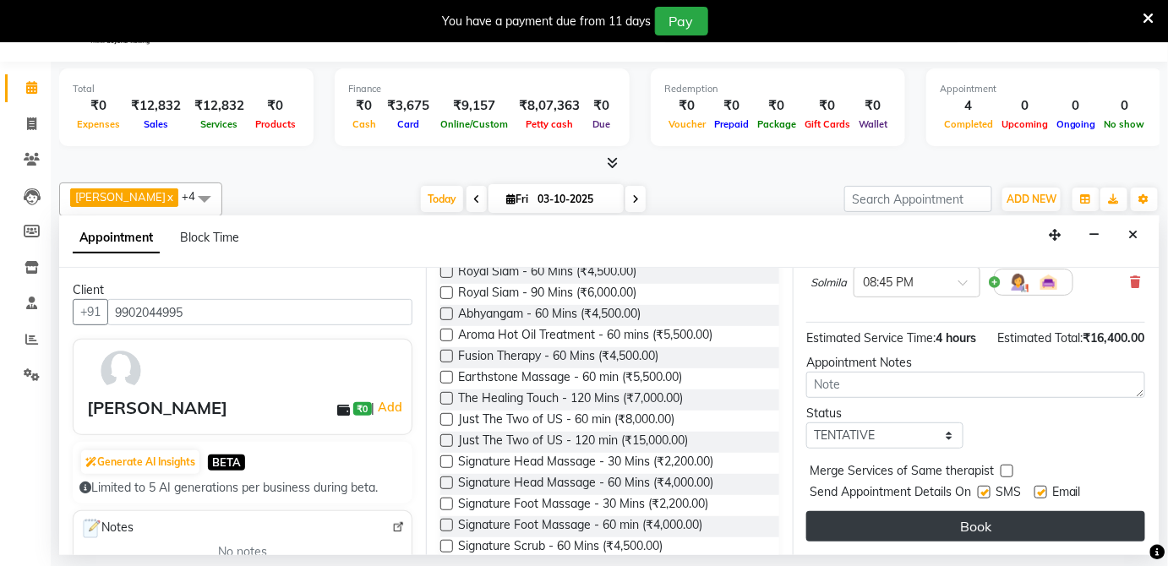
click at [1026, 523] on button "Book" at bounding box center [976, 527] width 339 height 30
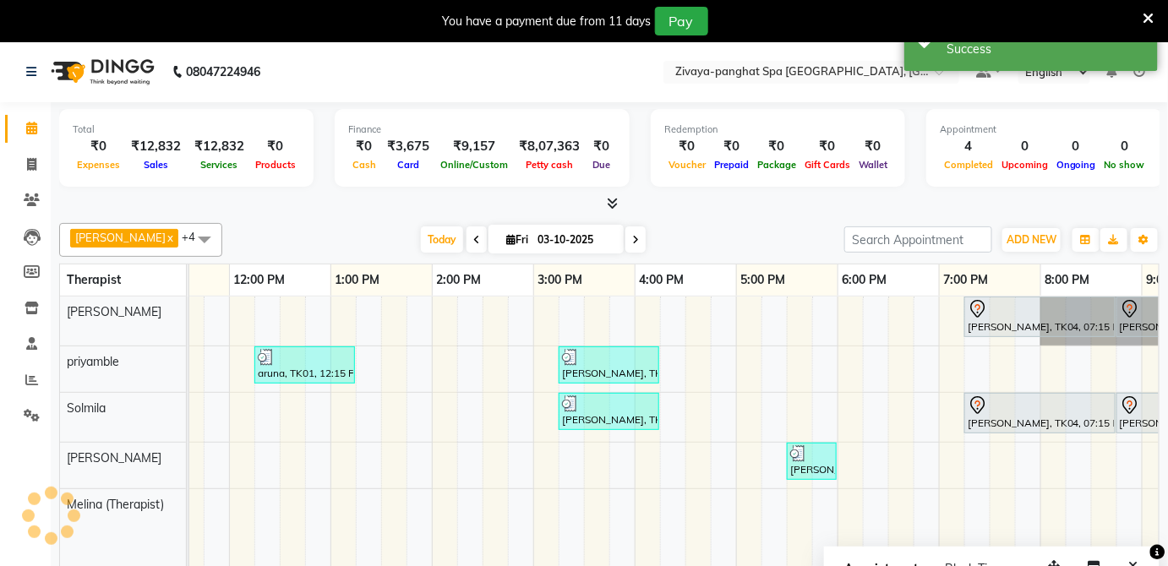
scroll to position [0, 0]
click at [1026, 523] on td at bounding box center [1027, 444] width 25 height 295
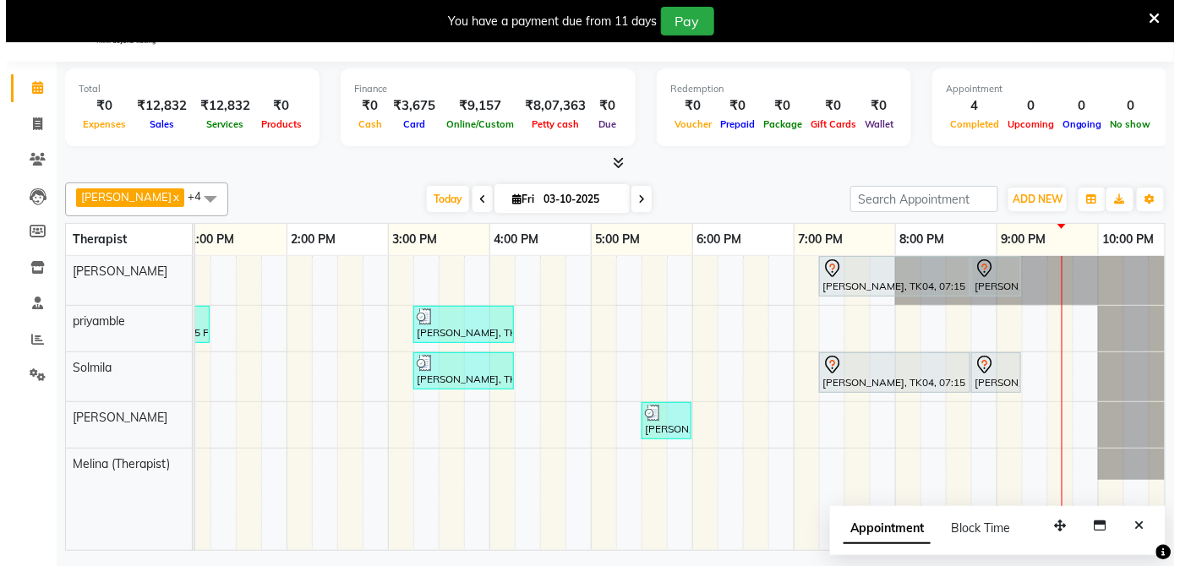
scroll to position [0, 550]
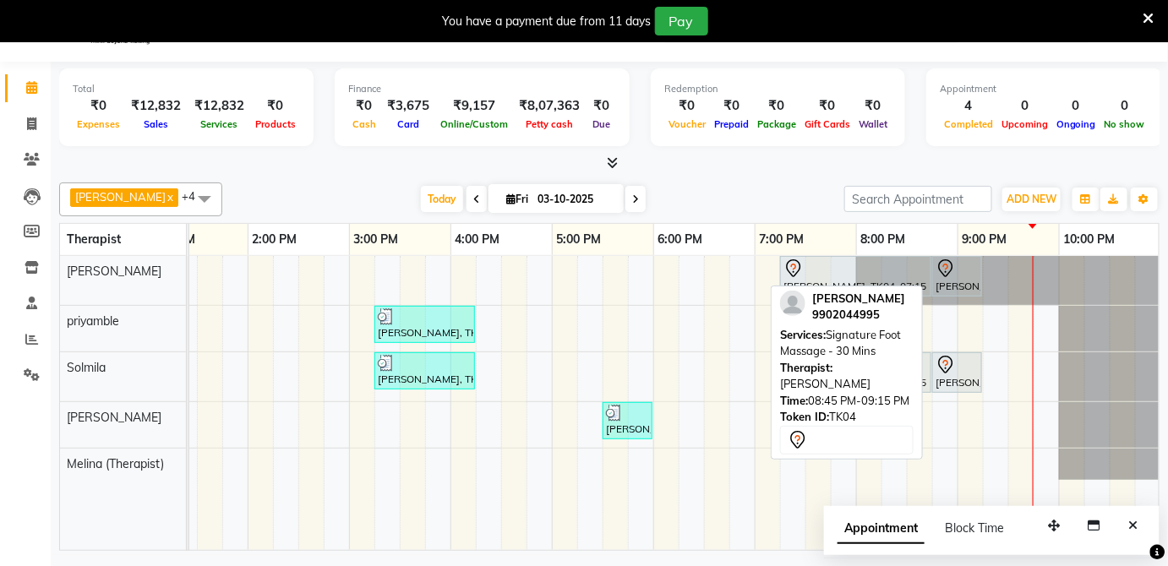
click at [976, 271] on div at bounding box center [957, 269] width 43 height 20
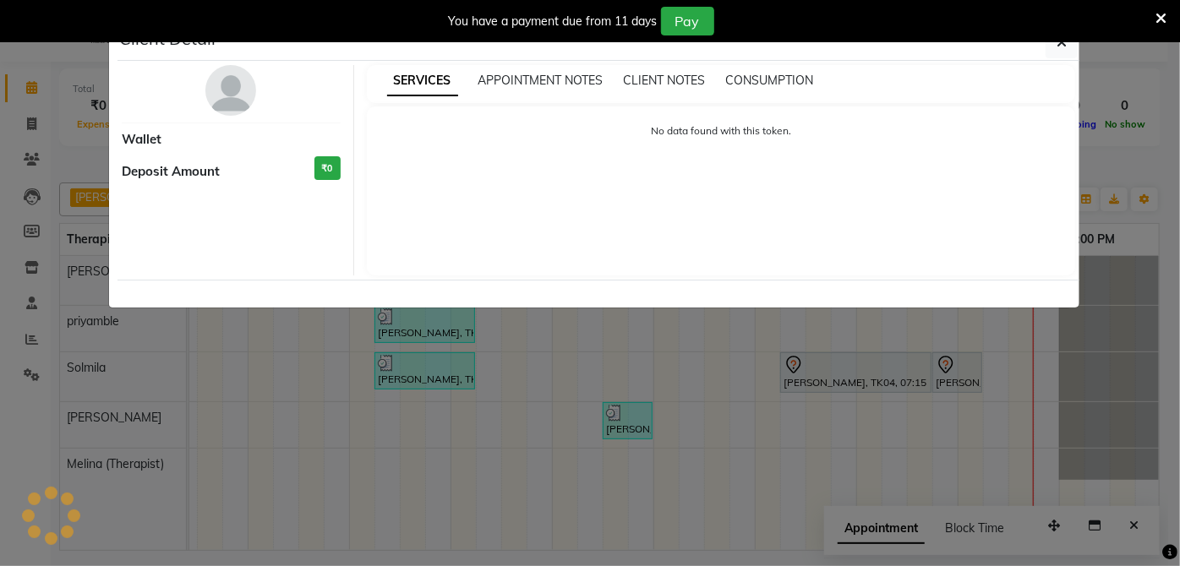
select select "7"
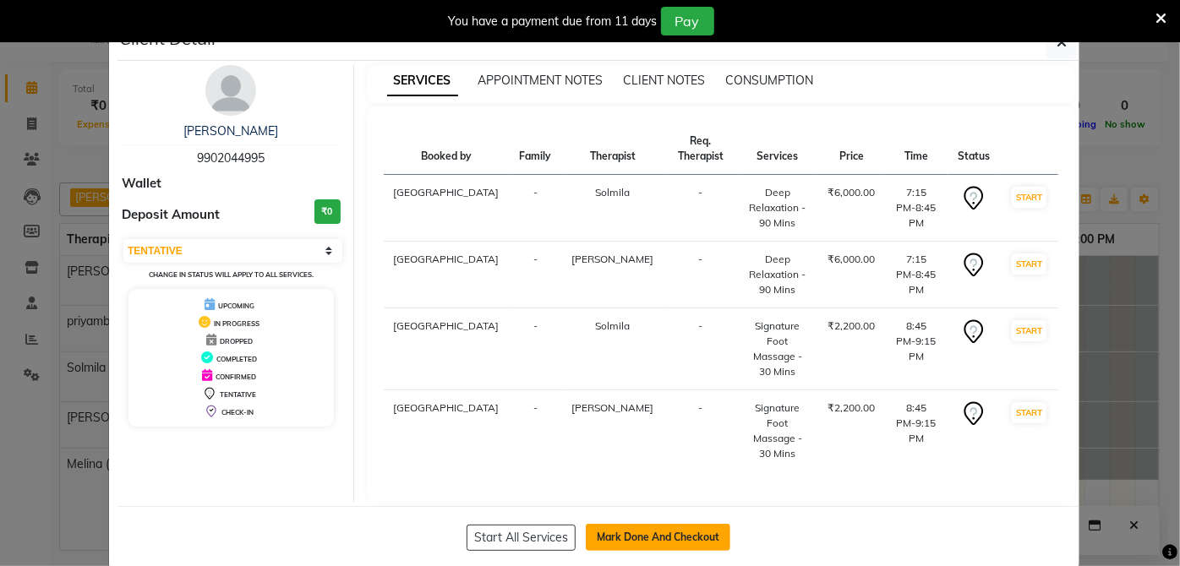
click at [629, 524] on button "Mark Done And Checkout" at bounding box center [658, 537] width 145 height 27
select select "6945"
select select "service"
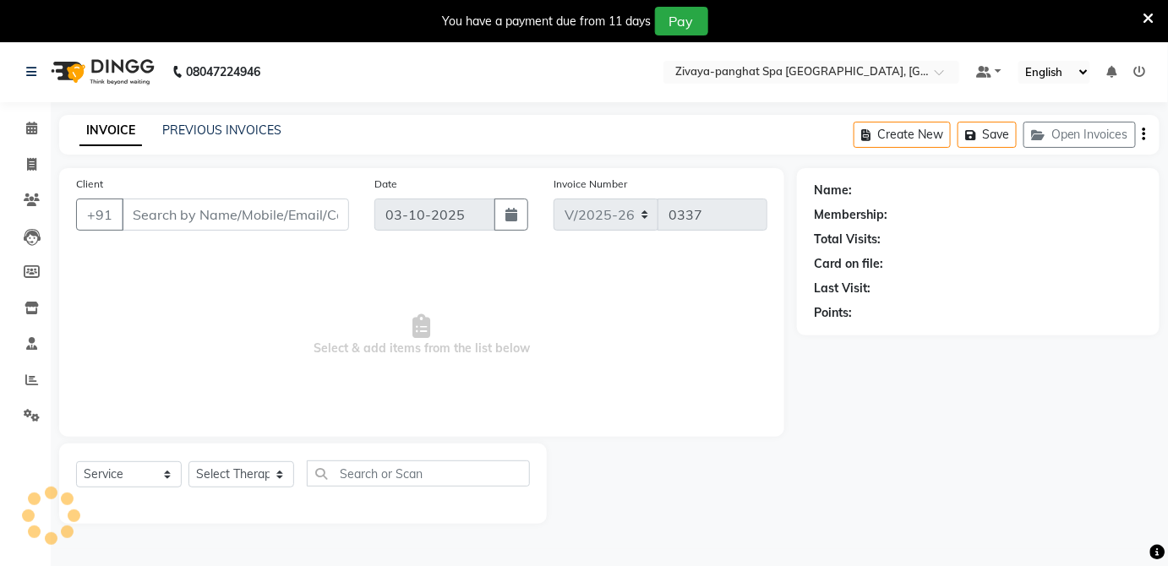
type input "9902044995"
select select "66042"
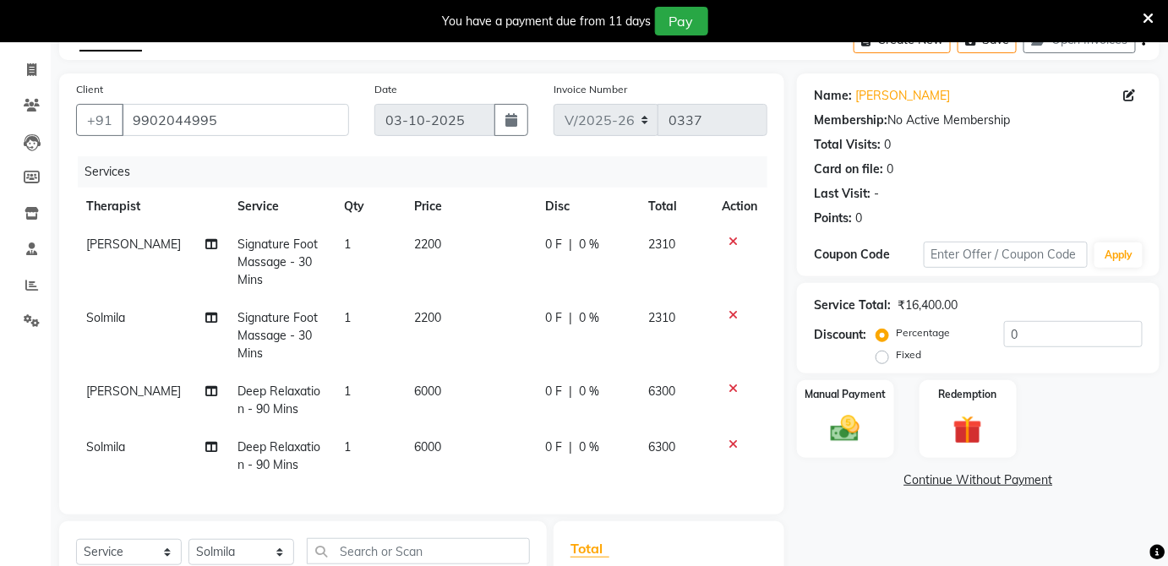
scroll to position [336, 0]
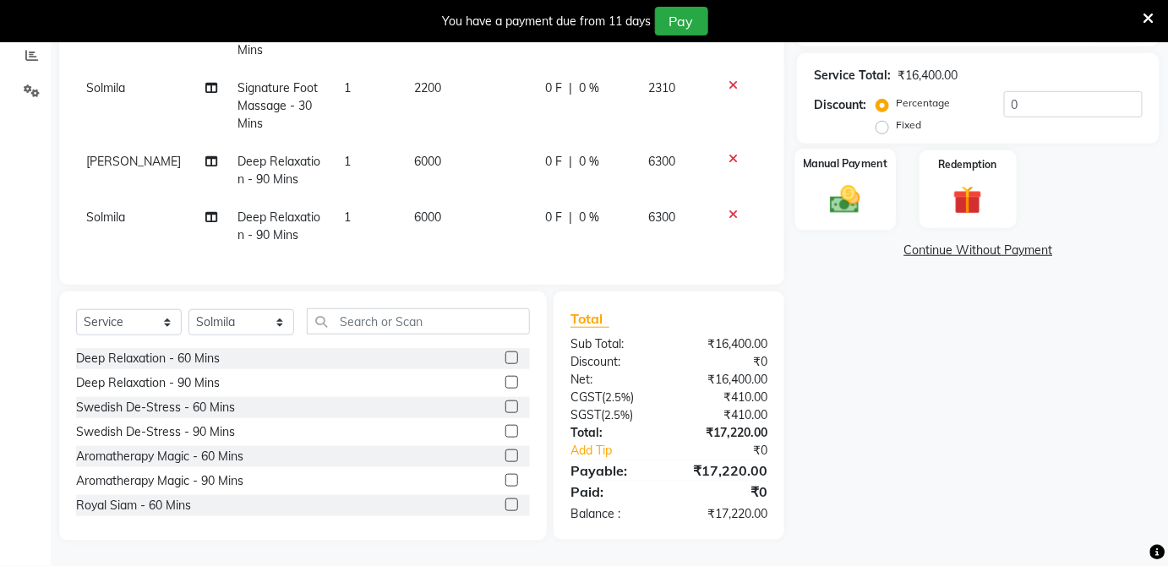
click at [809, 179] on div "Manual Payment" at bounding box center [846, 190] width 101 height 82
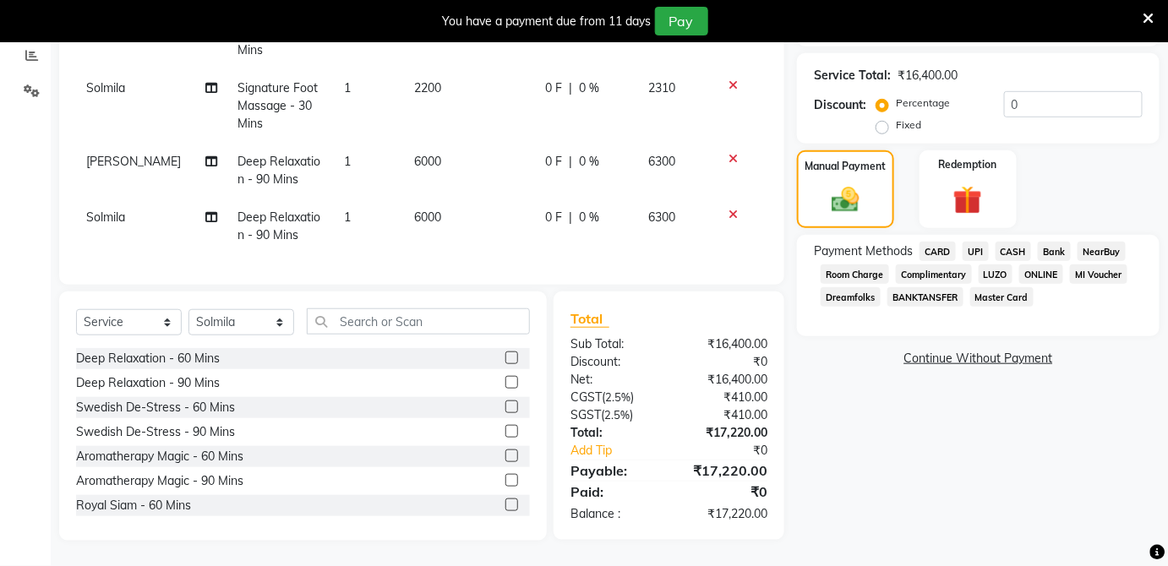
click at [854, 266] on span "Room Charge" at bounding box center [855, 274] width 68 height 19
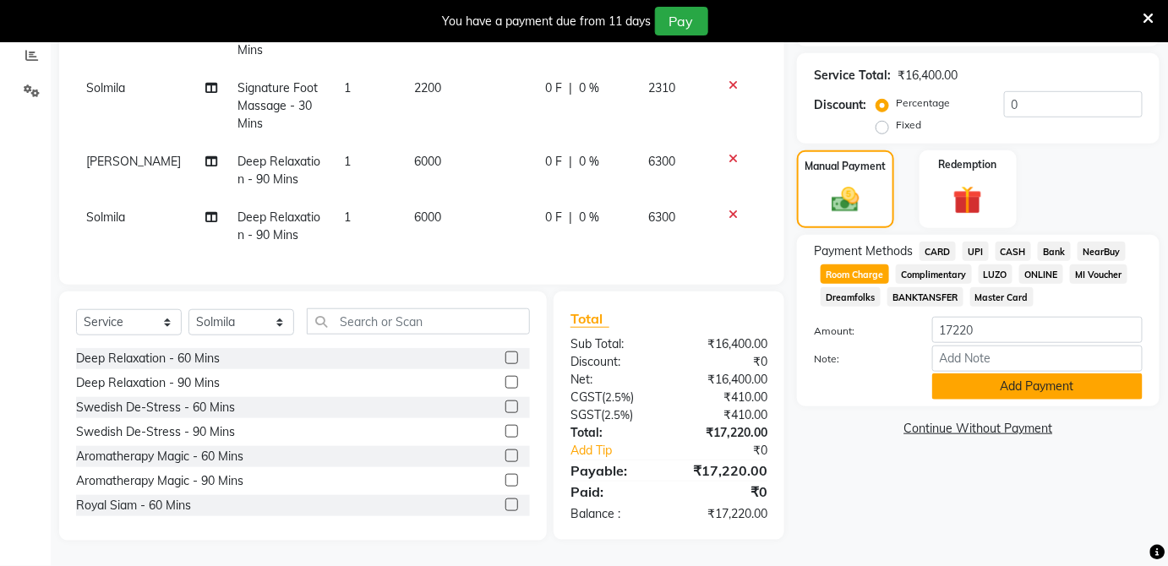
click at [1026, 374] on button "Add Payment" at bounding box center [1038, 387] width 211 height 26
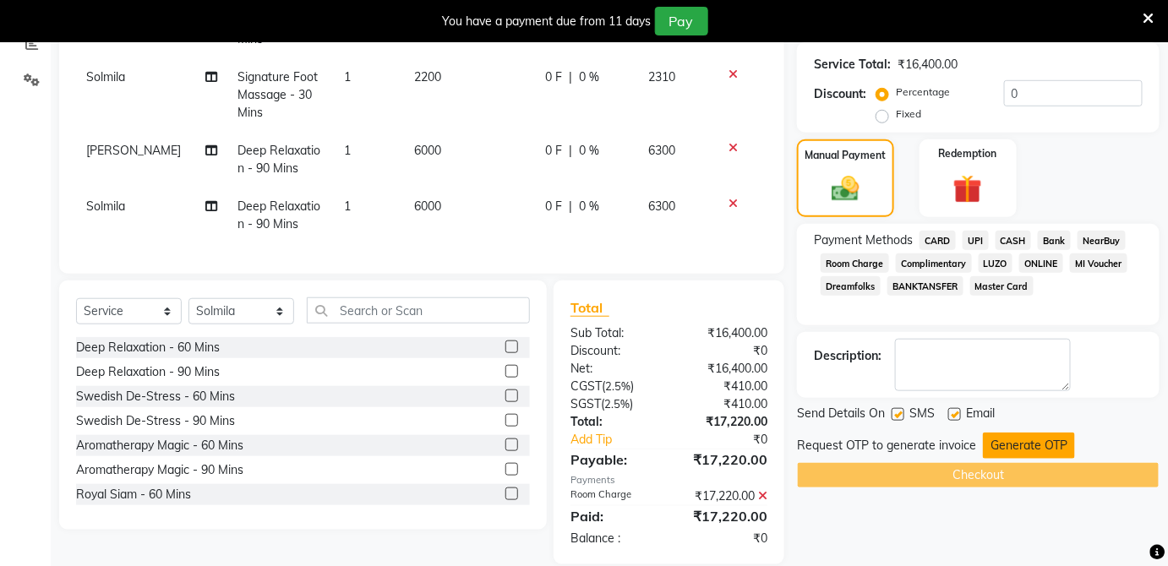
click at [1015, 449] on button "Generate OTP" at bounding box center [1029, 446] width 92 height 26
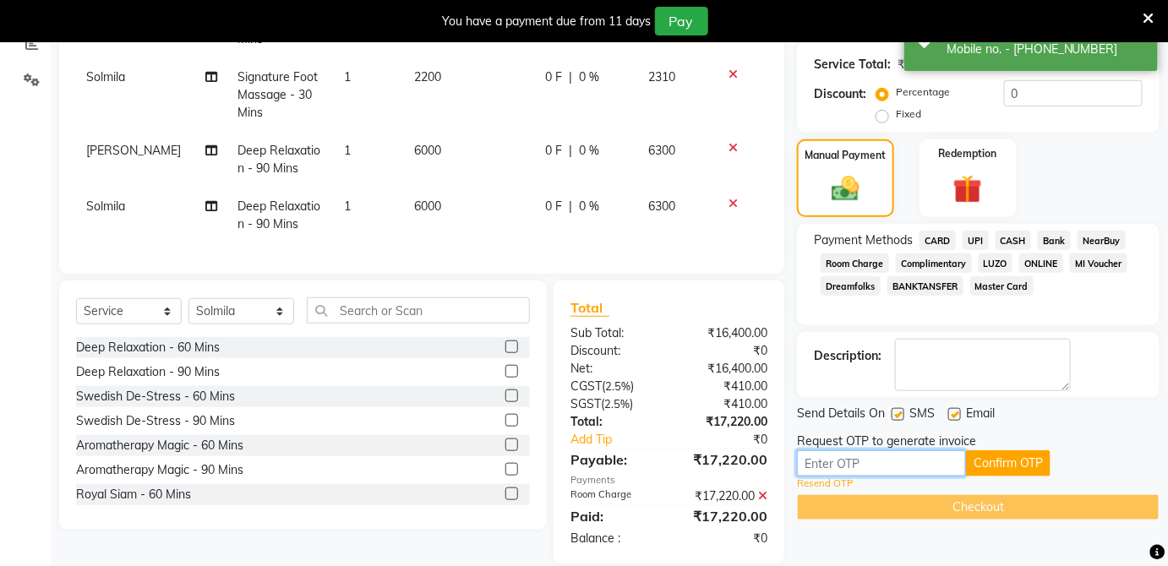
click at [907, 467] on input "text" at bounding box center [881, 464] width 169 height 26
click at [999, 462] on button "Confirm OTP" at bounding box center [1008, 464] width 85 height 26
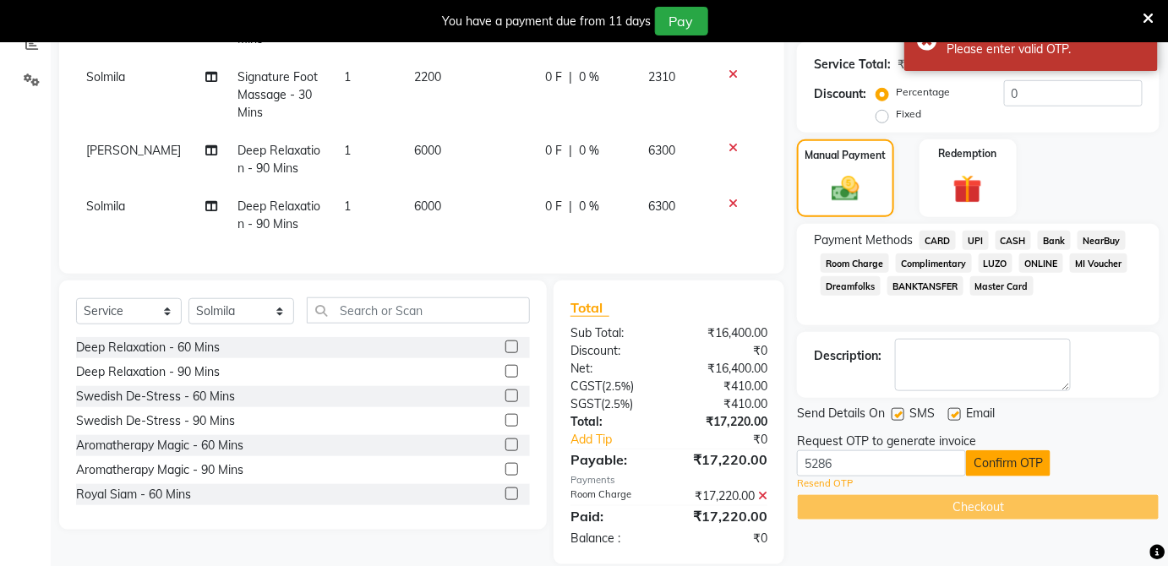
click at [999, 462] on button "Confirm OTP" at bounding box center [1008, 464] width 85 height 26
click at [886, 464] on input "5286" at bounding box center [881, 464] width 169 height 26
type input "5"
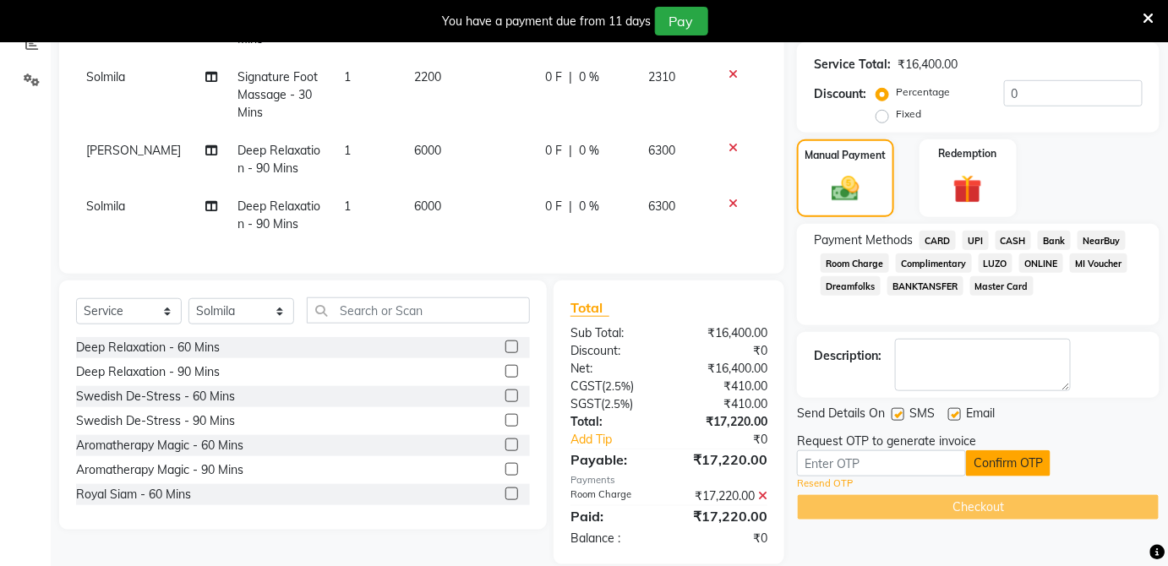
click at [1011, 465] on button "Confirm OTP" at bounding box center [1008, 464] width 85 height 26
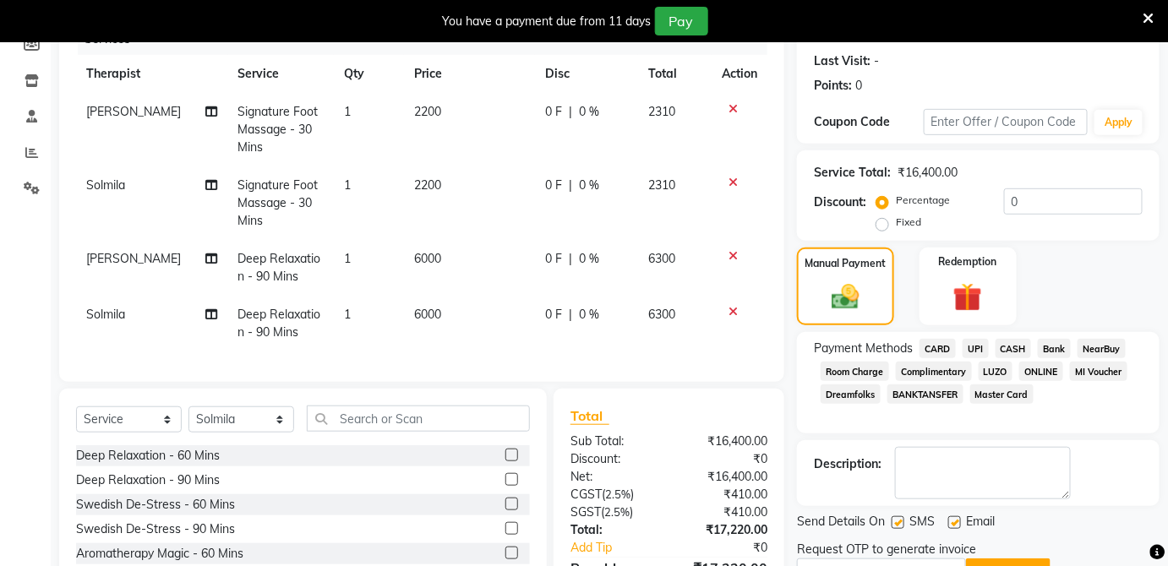
scroll to position [369, 0]
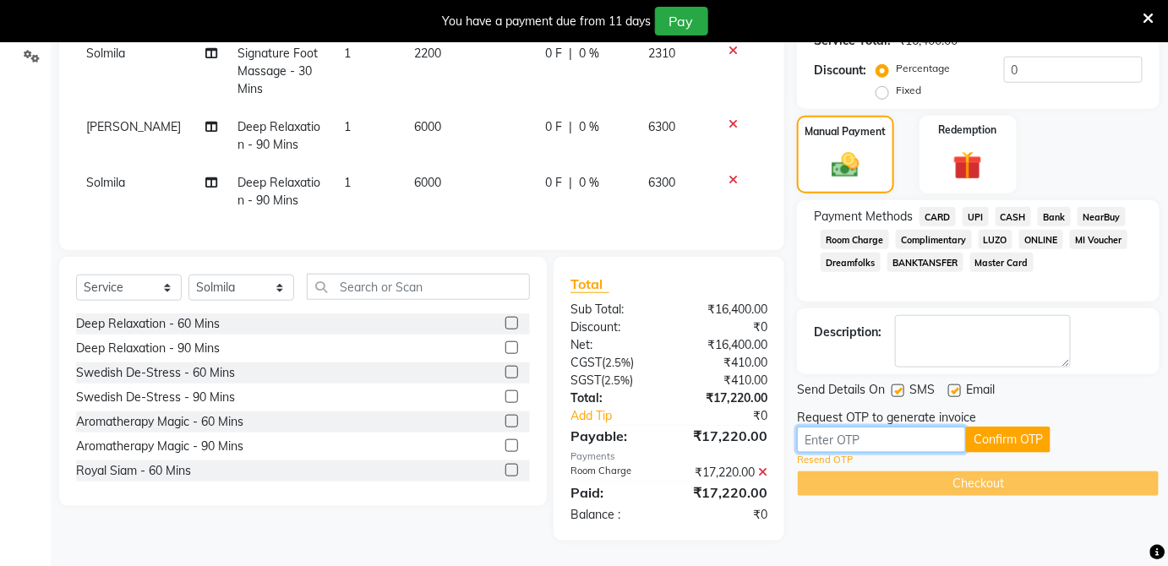
click at [899, 433] on input "text" at bounding box center [881, 440] width 169 height 26
click at [1012, 427] on button "Confirm OTP" at bounding box center [1008, 440] width 85 height 26
click at [914, 427] on input "1405" at bounding box center [881, 440] width 169 height 26
click at [996, 437] on button "Confirm OTP" at bounding box center [1008, 440] width 85 height 26
click at [1005, 427] on button "Confirm OTP" at bounding box center [1008, 440] width 85 height 26
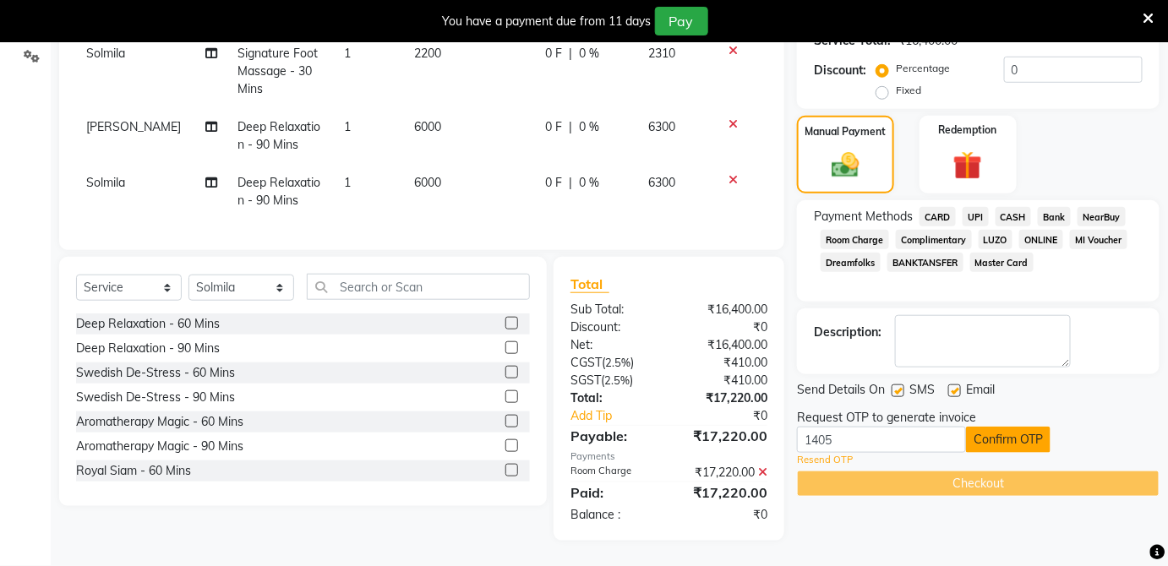
click at [1008, 427] on button "Confirm OTP" at bounding box center [1008, 440] width 85 height 26
click at [873, 429] on input "1405" at bounding box center [881, 440] width 169 height 26
type input "1"
click at [993, 430] on button "Confirm OTP" at bounding box center [1008, 440] width 85 height 26
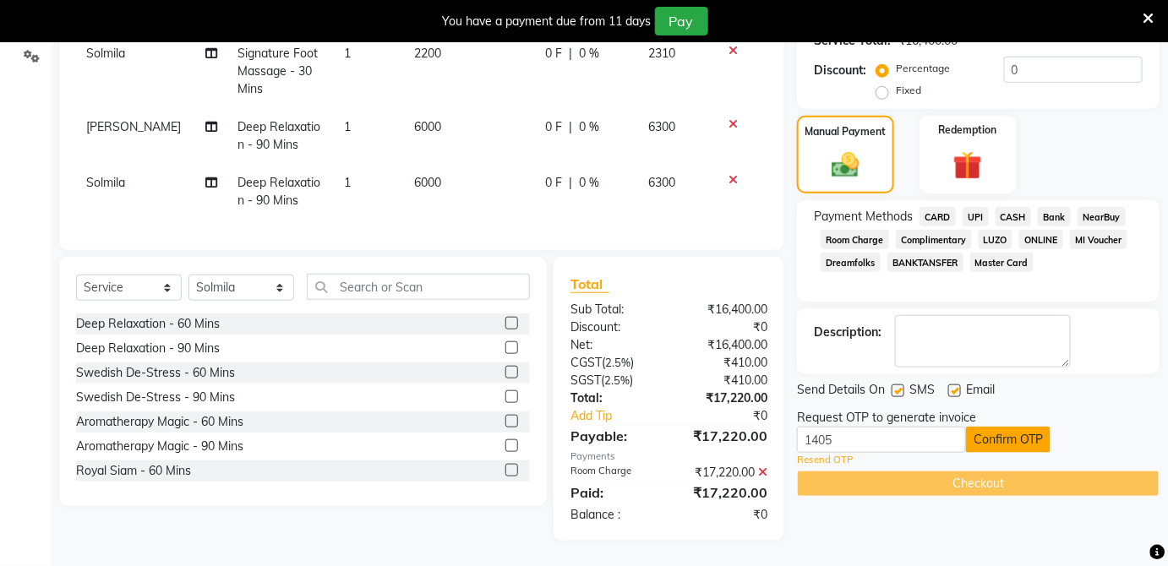
click at [993, 430] on button "Confirm OTP" at bounding box center [1008, 440] width 85 height 26
click at [606, 366] on div "CGST ( 2.5% )" at bounding box center [614, 363] width 112 height 18
click at [864, 427] on input "1405" at bounding box center [881, 440] width 169 height 26
type input "1"
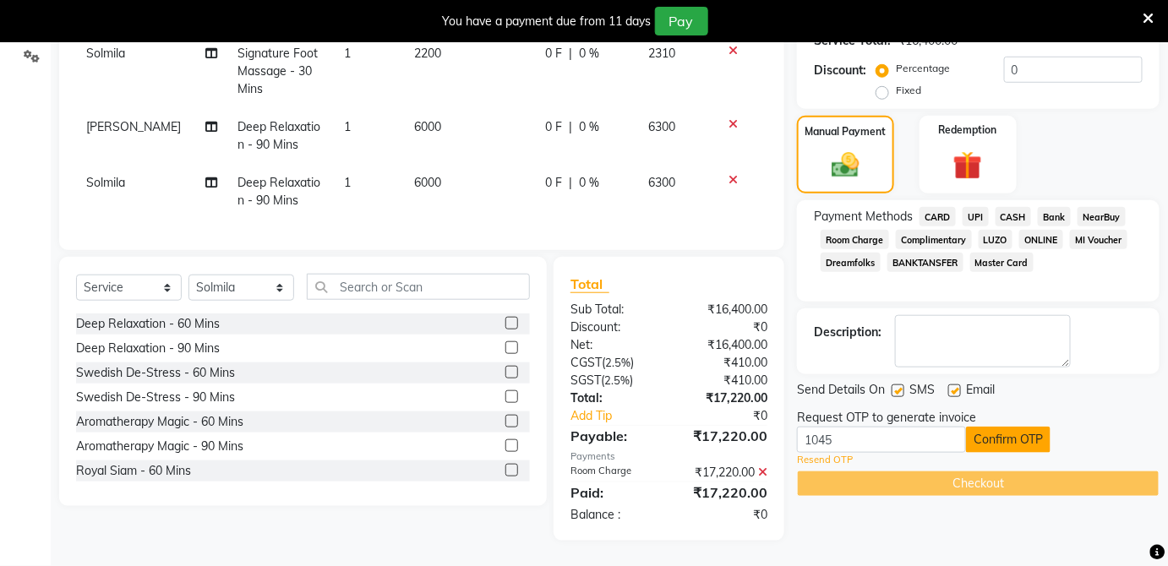
click at [1004, 427] on button "Confirm OTP" at bounding box center [1008, 440] width 85 height 26
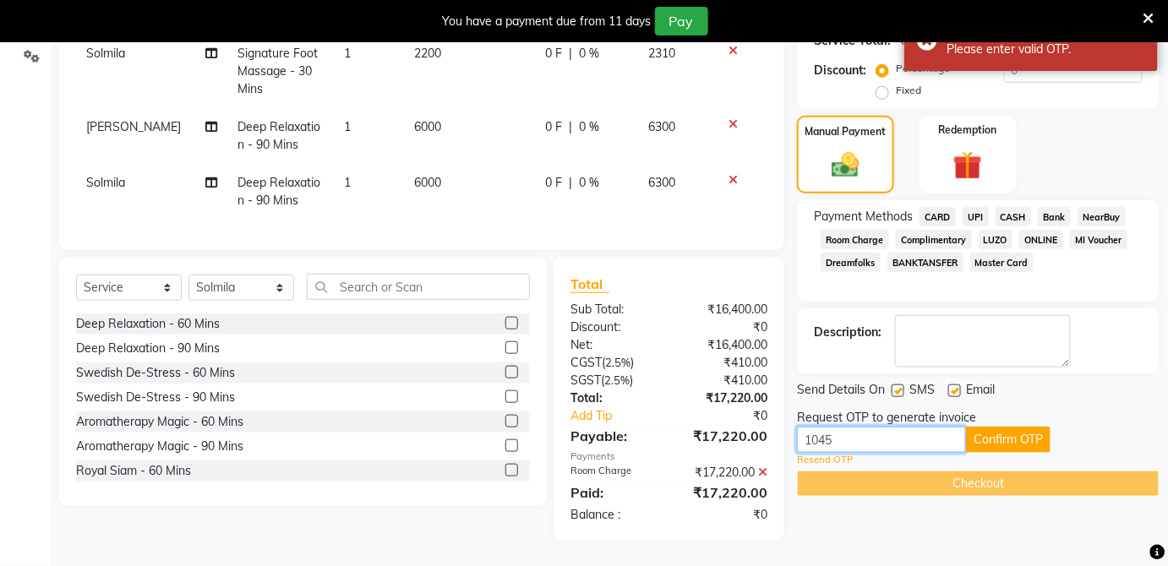
click at [895, 427] on input "1045" at bounding box center [881, 440] width 169 height 26
type input "1"
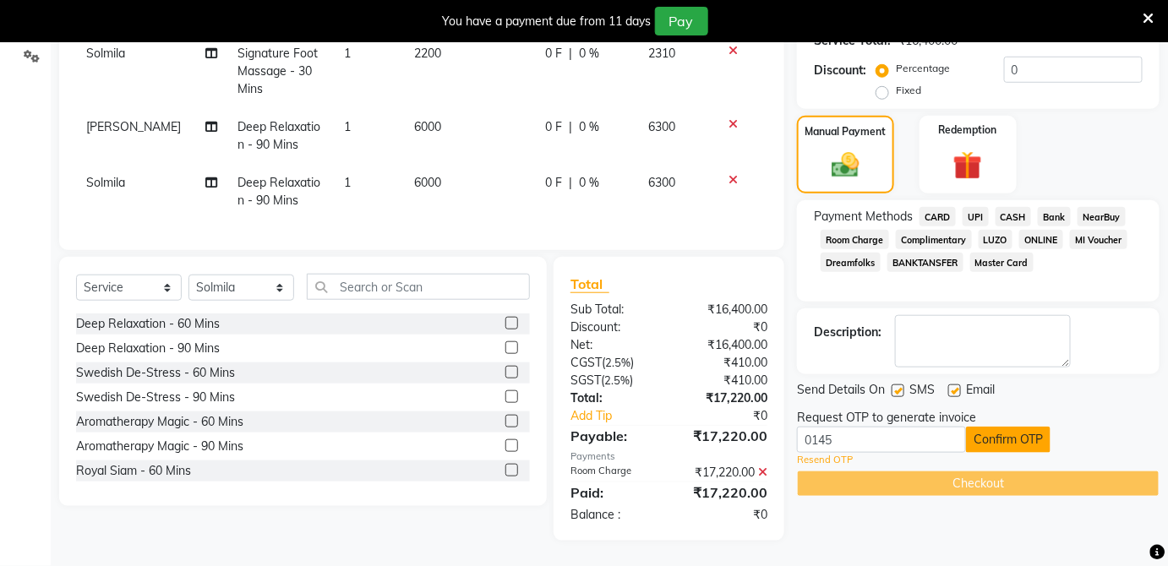
click at [1015, 427] on button "Confirm OTP" at bounding box center [1008, 440] width 85 height 26
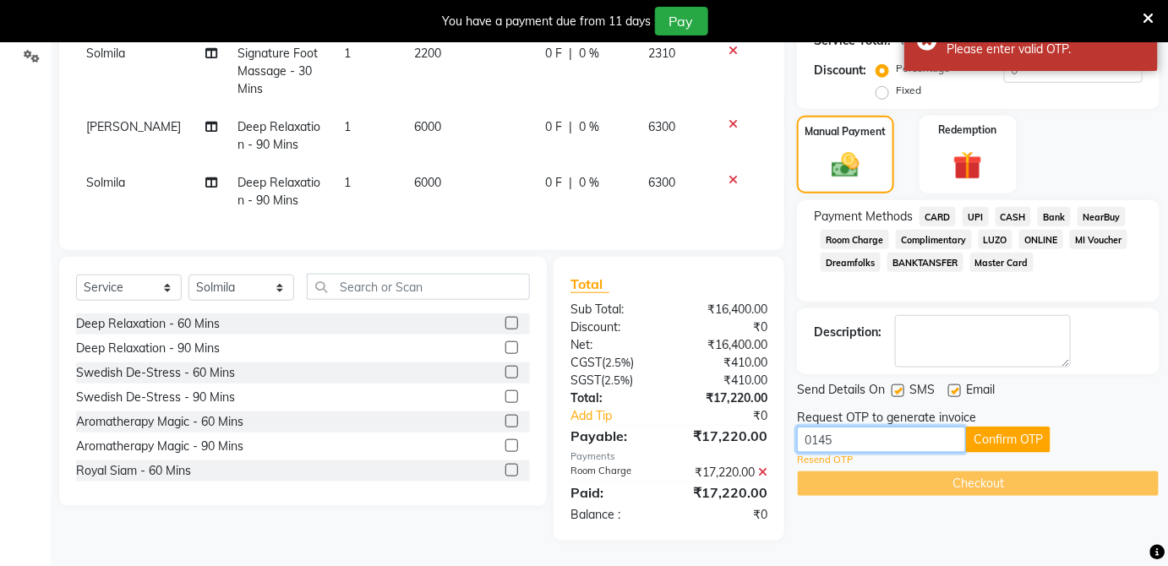
click at [874, 429] on input "0145" at bounding box center [881, 440] width 169 height 26
type input "0"
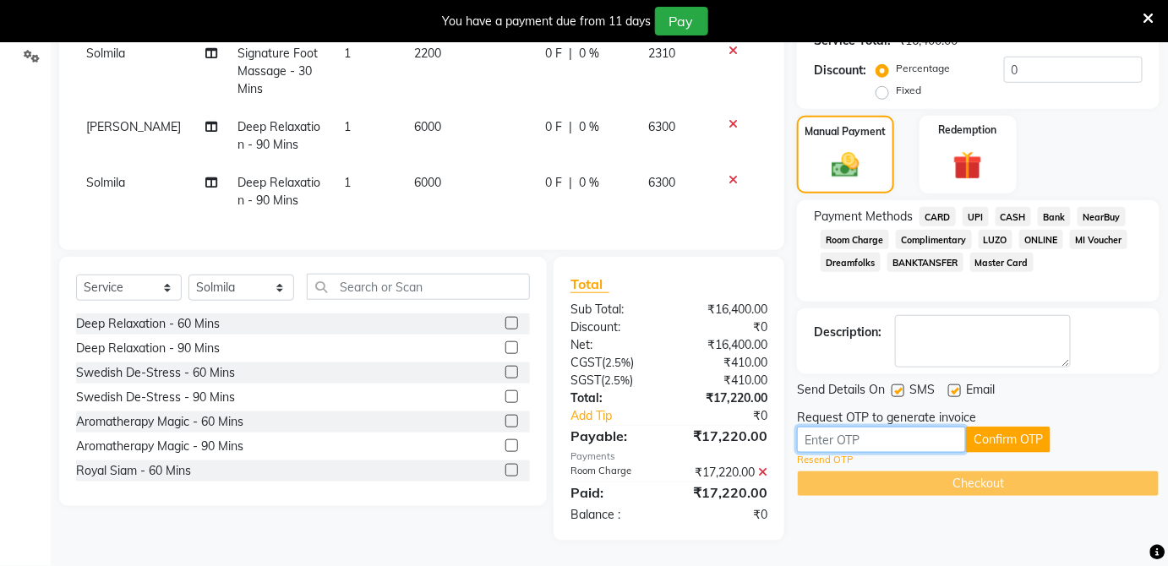
click at [874, 429] on input "text" at bounding box center [881, 440] width 169 height 26
click at [884, 427] on input "text" at bounding box center [881, 440] width 169 height 26
click at [861, 435] on input "text" at bounding box center [881, 440] width 169 height 26
click at [854, 430] on input "text" at bounding box center [881, 440] width 169 height 26
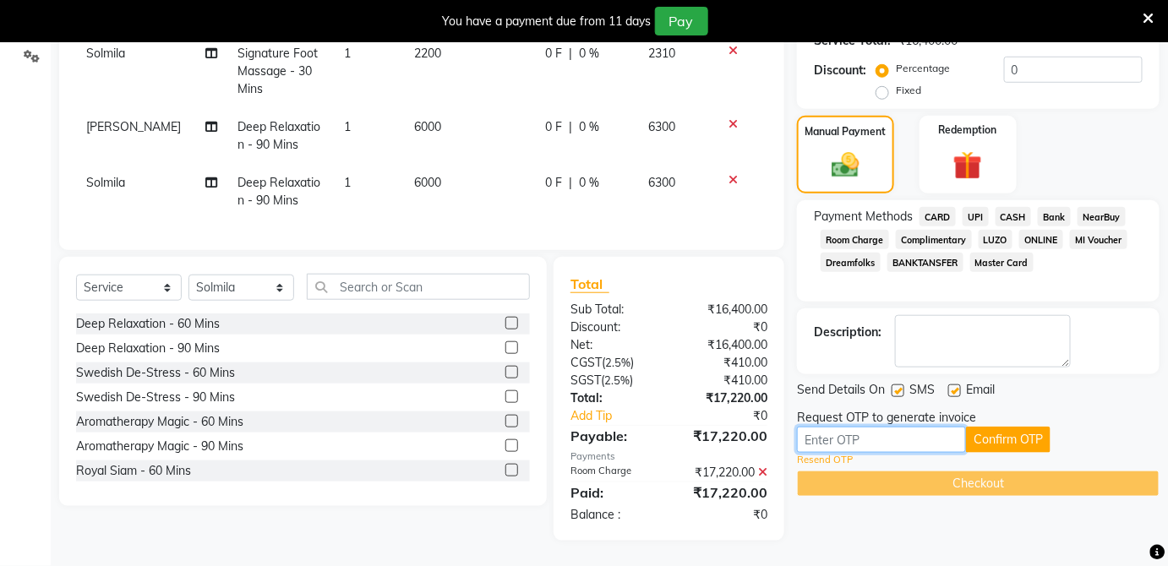
click at [873, 433] on input "text" at bounding box center [881, 440] width 169 height 26
click at [802, 534] on div "Name: Chaitanaya Membership: No Active Membership Total Visits: 0 Card on file:…" at bounding box center [984, 175] width 375 height 732
click at [716, 192] on td at bounding box center [740, 192] width 56 height 56
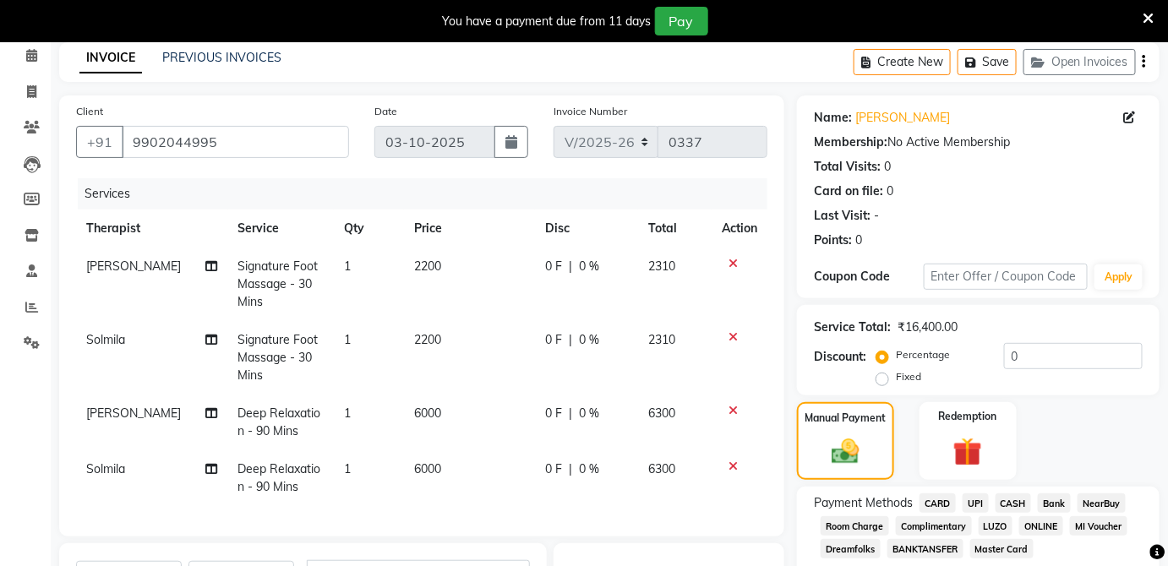
scroll to position [62, 0]
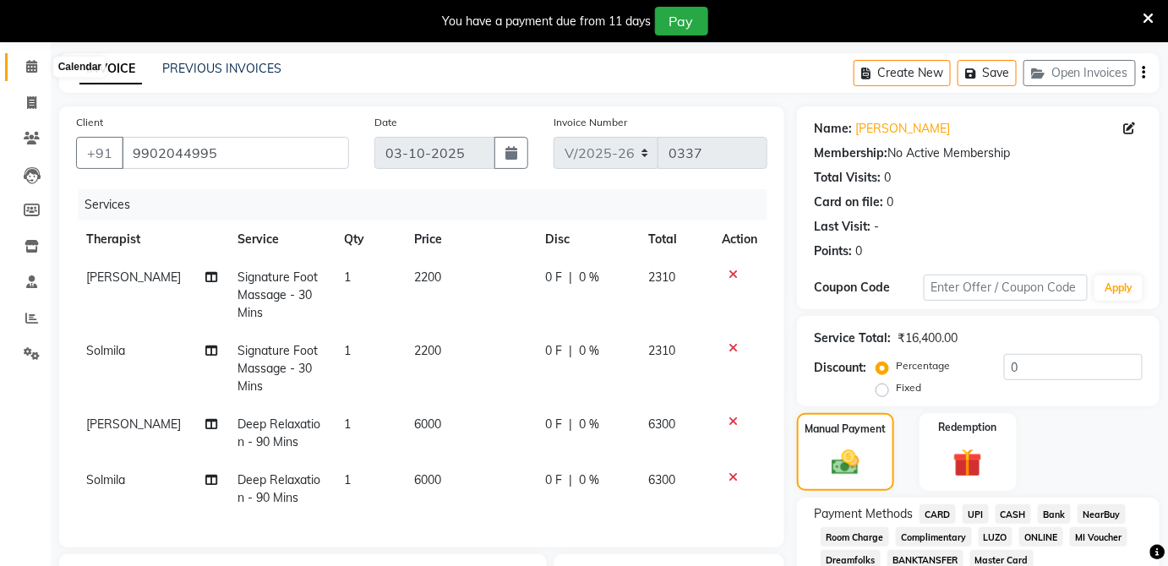
click at [30, 61] on icon at bounding box center [31, 66] width 11 height 13
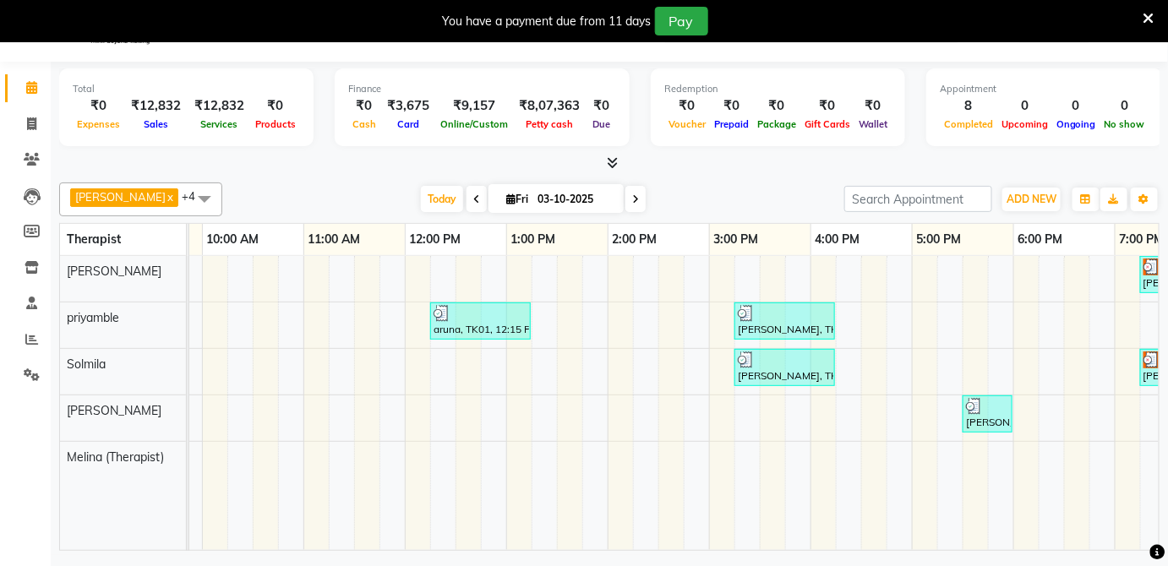
scroll to position [0, 214]
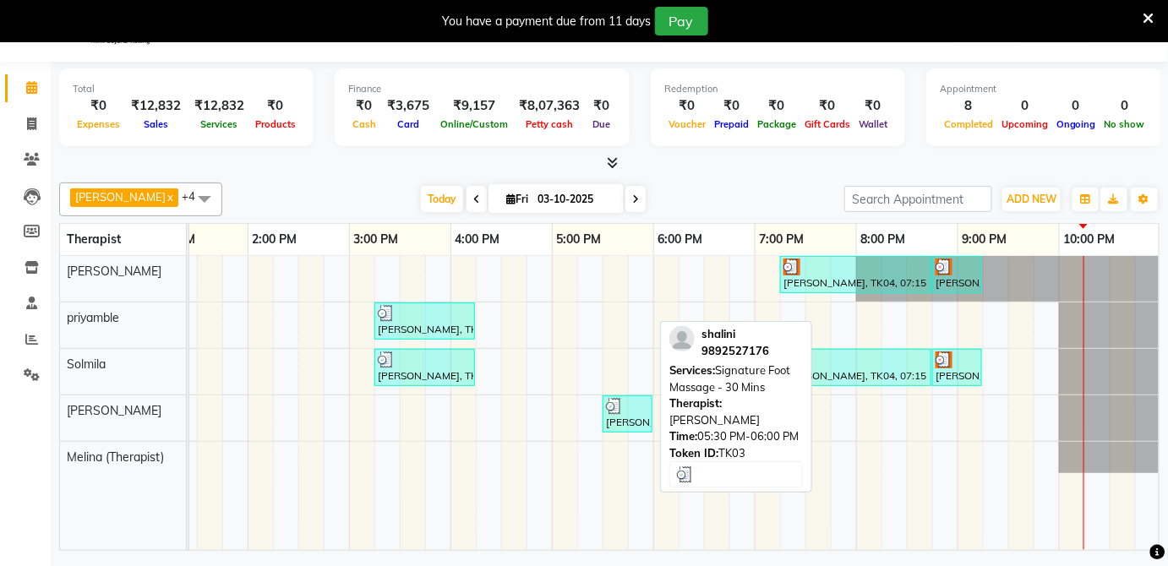
click at [628, 414] on div "[PERSON_NAME], TK03, 05:30 PM-06:00 PM, Signature Foot Massage - 30 Mins" at bounding box center [628, 414] width 47 height 32
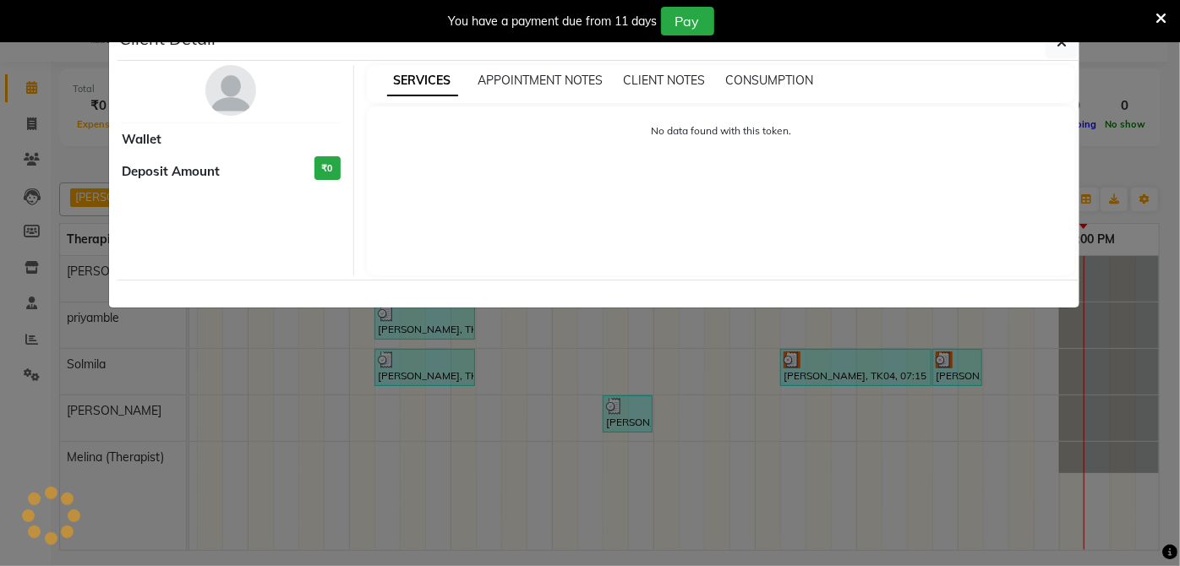
select select "3"
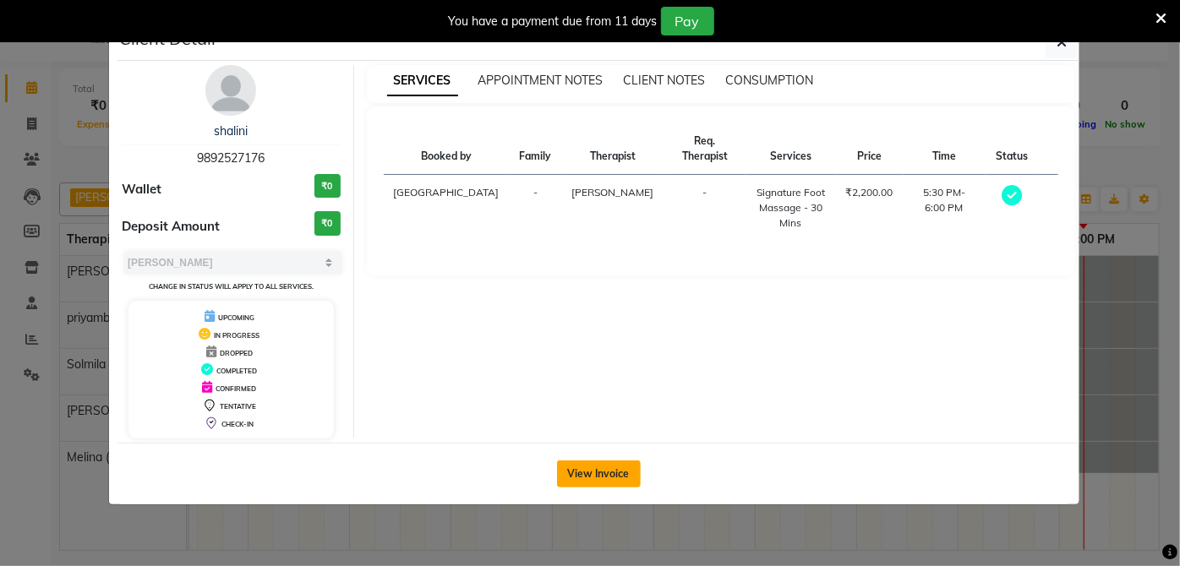
click at [609, 469] on button "View Invoice" at bounding box center [599, 474] width 84 height 27
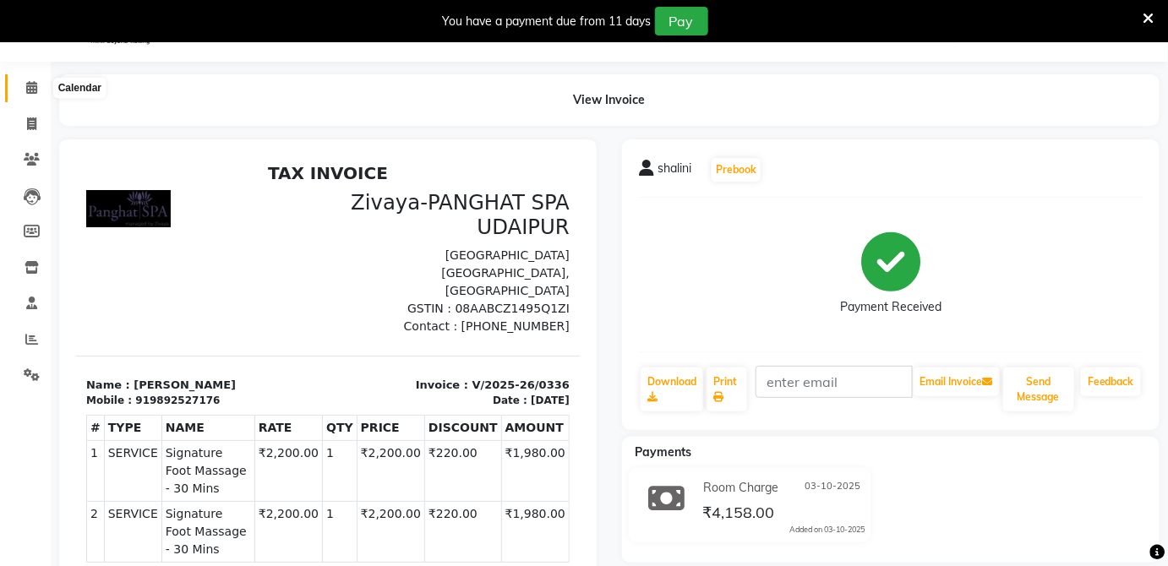
click at [27, 79] on span at bounding box center [32, 88] width 30 height 19
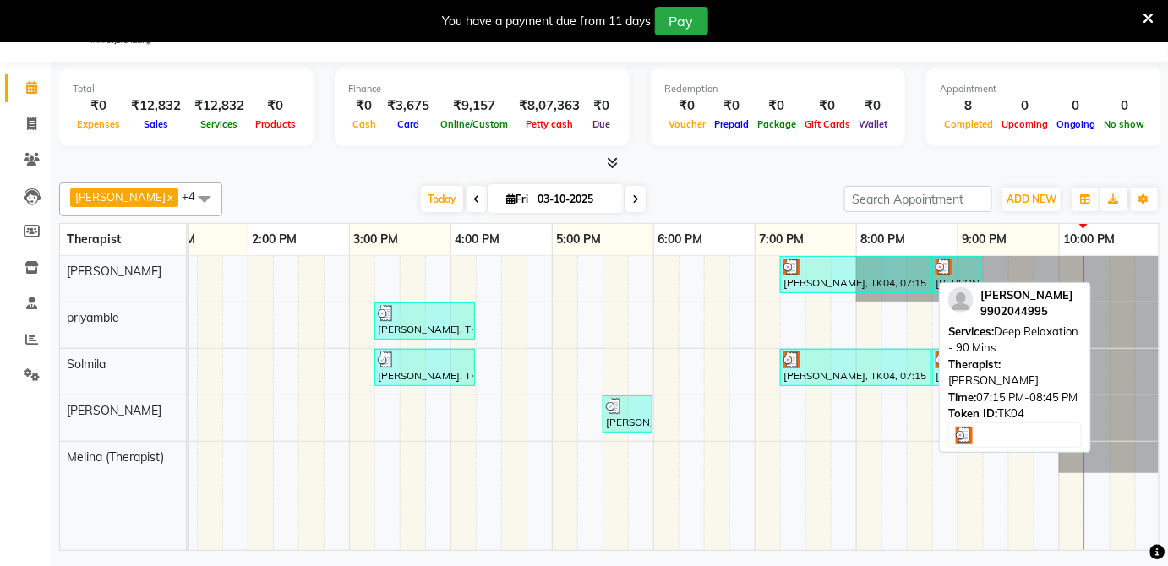
click at [909, 276] on div "[PERSON_NAME], TK04, 07:15 PM-08:45 PM, Deep Relaxation - 90 Mins" at bounding box center [856, 275] width 148 height 32
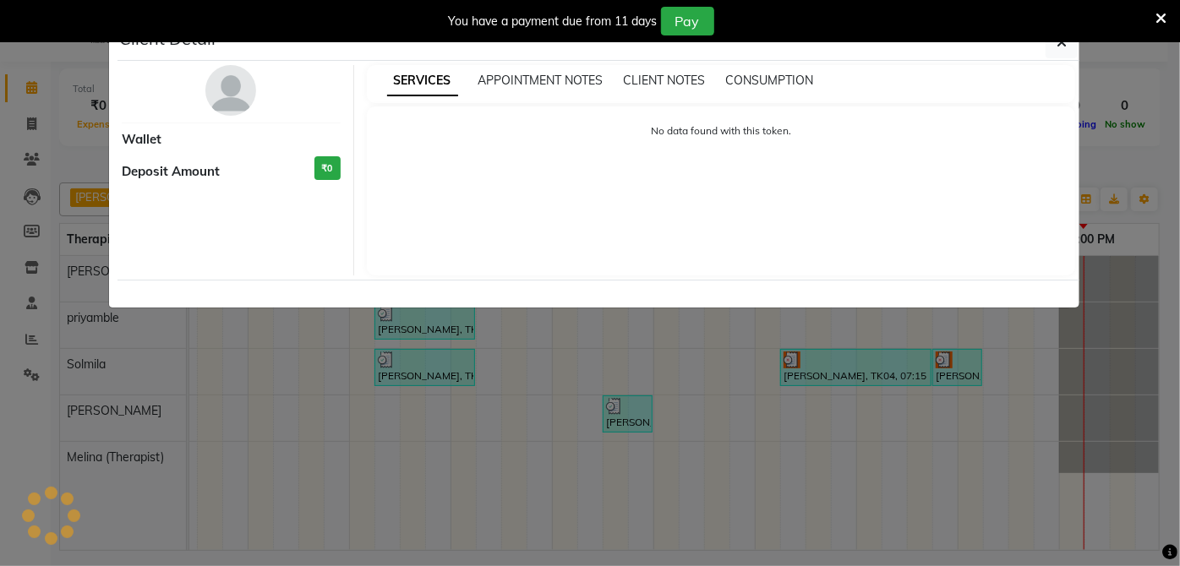
select select "3"
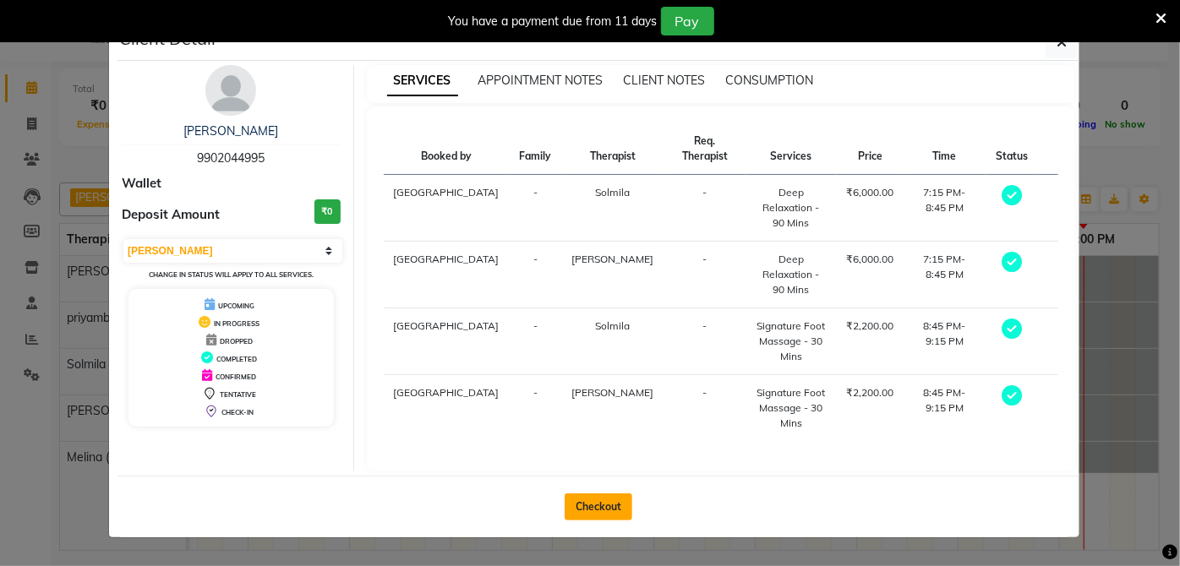
click at [600, 494] on button "Checkout" at bounding box center [599, 507] width 68 height 27
select select "service"
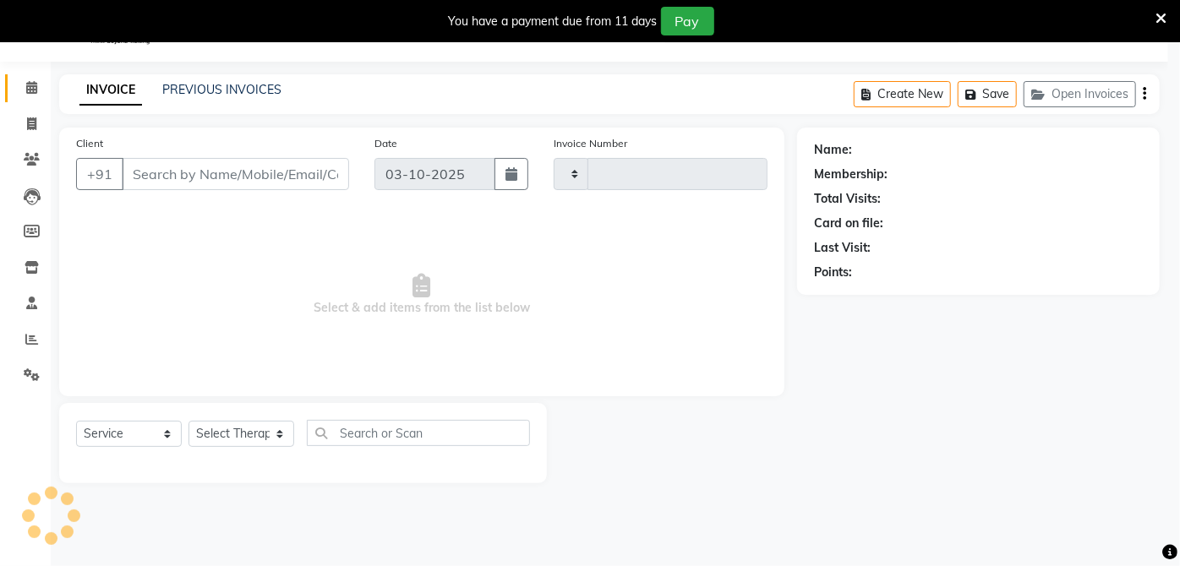
type input "0337"
select select "6945"
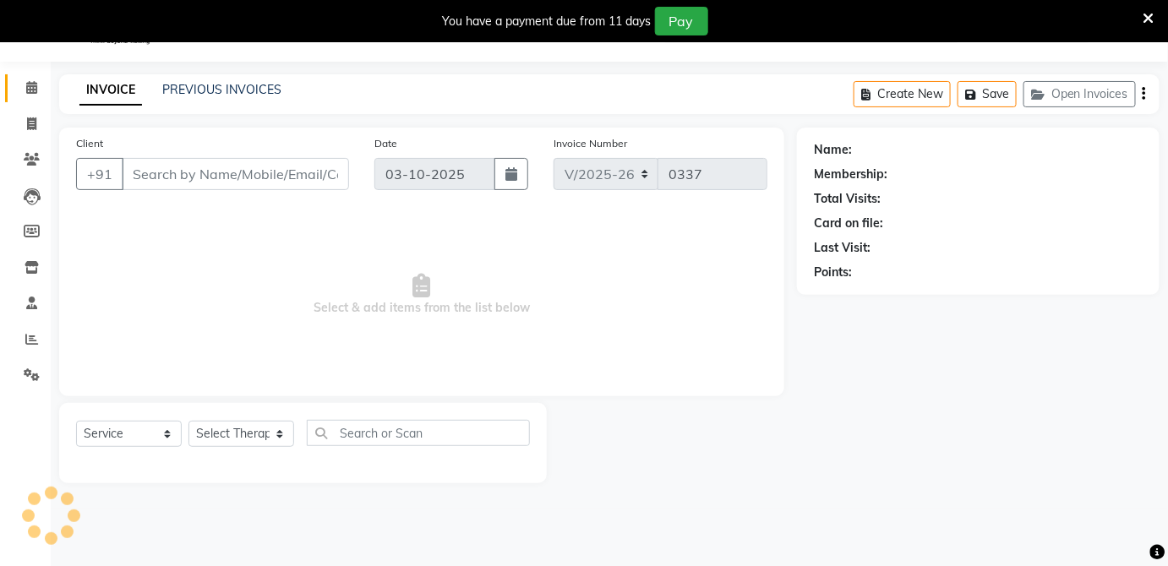
type input "9902044995"
select select "66042"
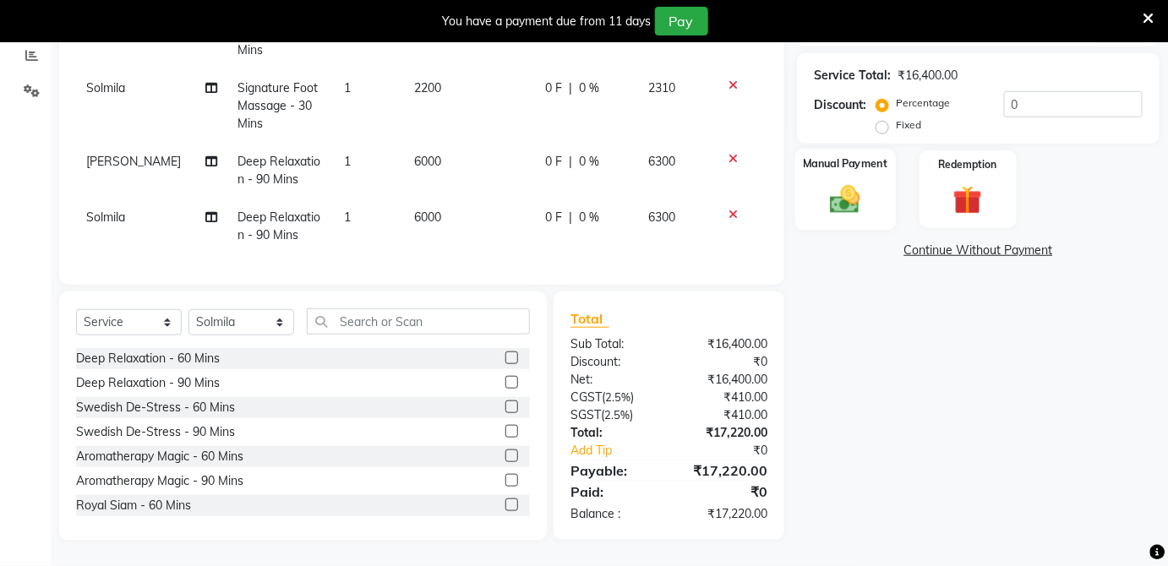
click at [837, 186] on img at bounding box center [845, 199] width 49 height 35
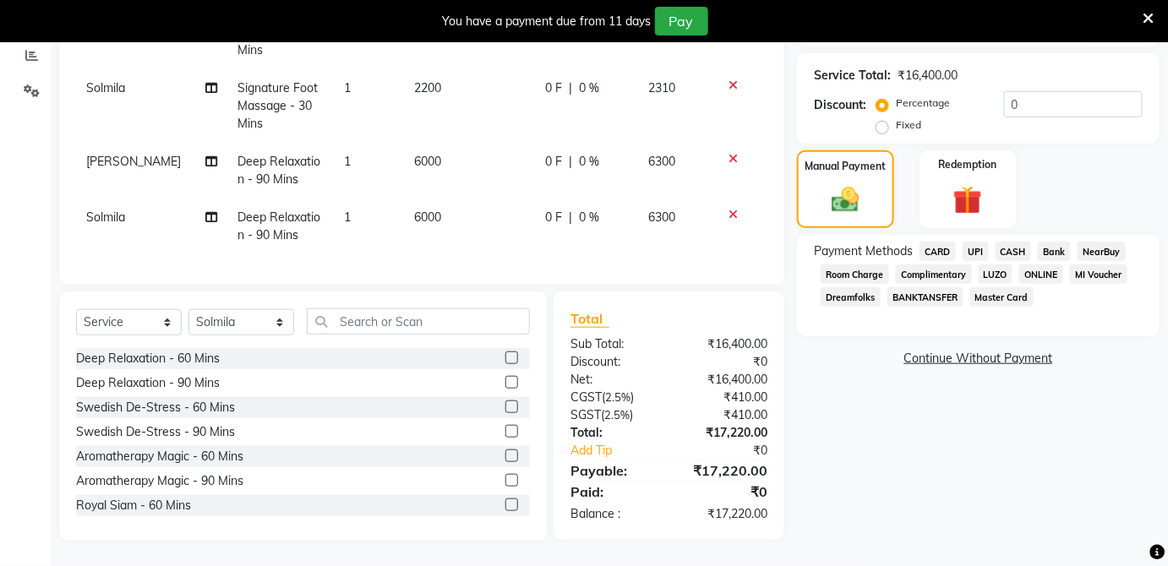
click at [849, 265] on span "Room Charge" at bounding box center [855, 274] width 68 height 19
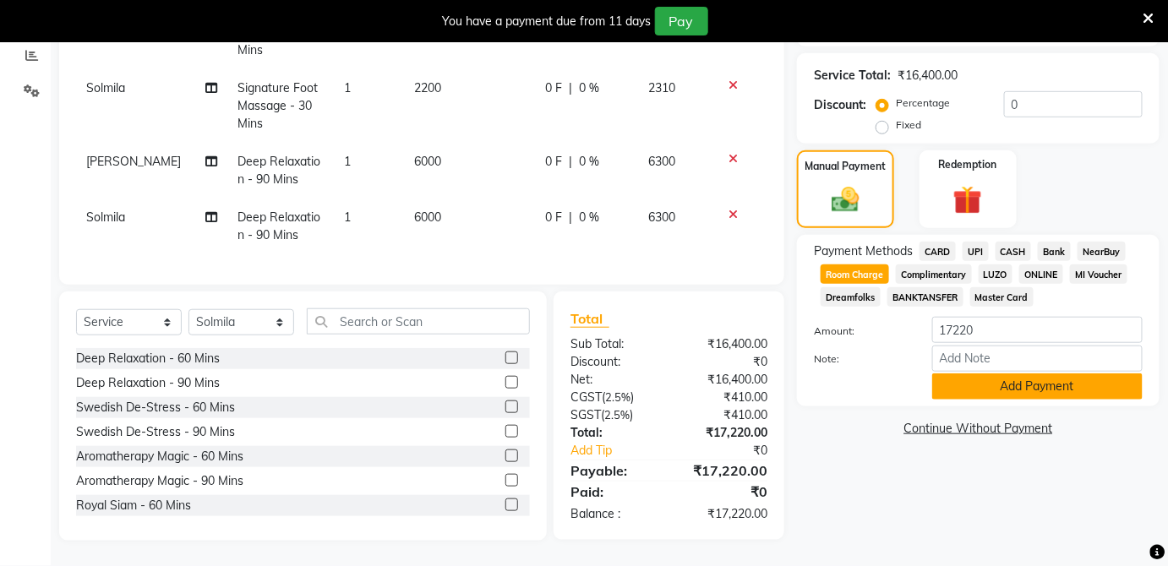
click at [990, 374] on button "Add Payment" at bounding box center [1038, 387] width 211 height 26
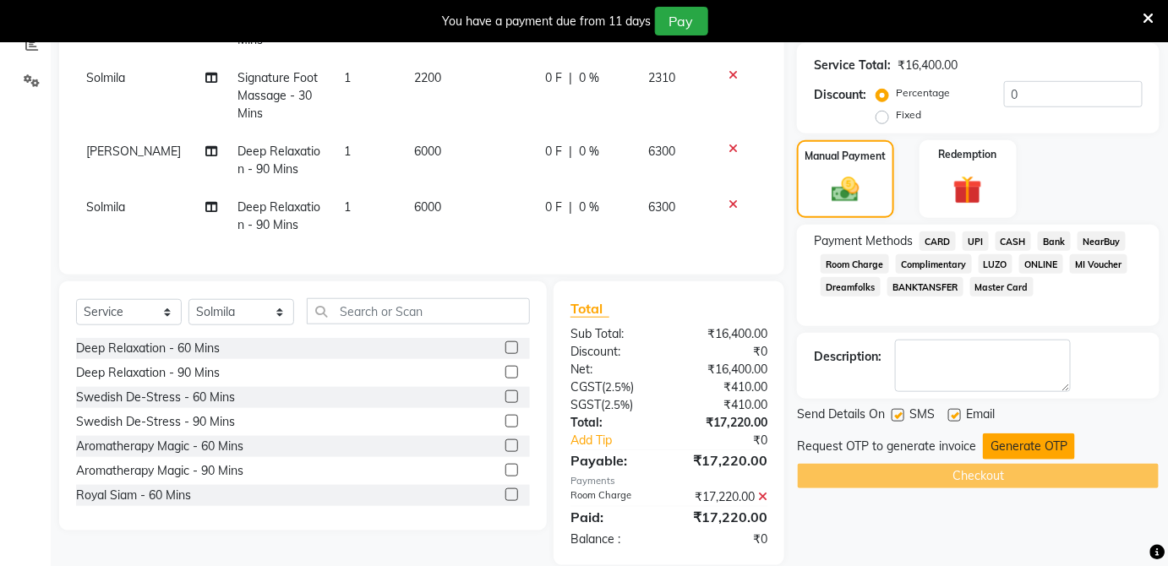
click at [1063, 439] on button "Generate OTP" at bounding box center [1029, 447] width 92 height 26
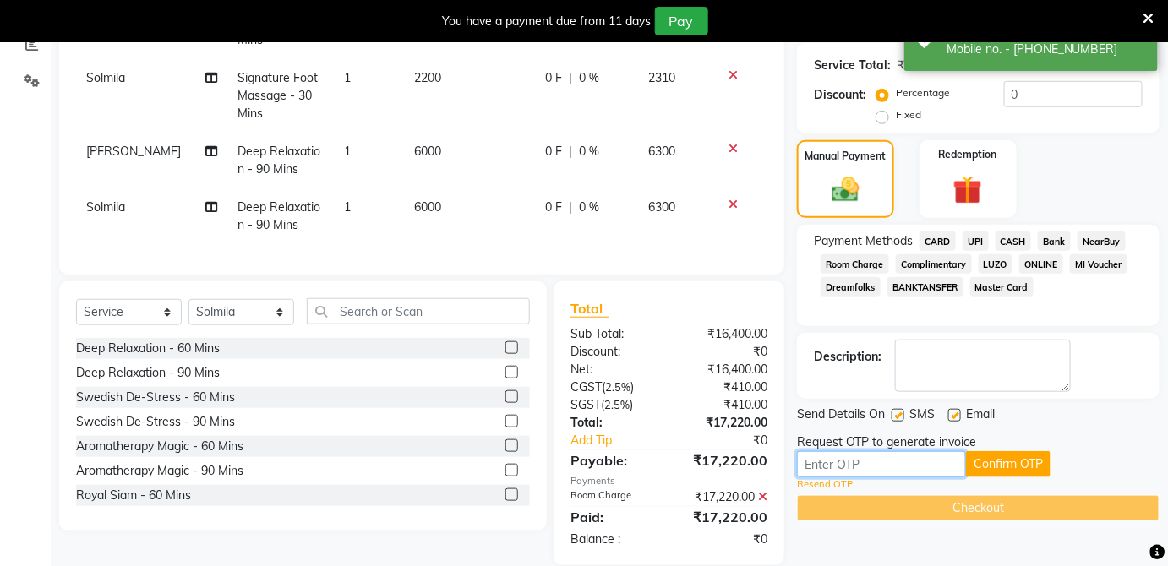
click at [938, 462] on input "text" at bounding box center [881, 465] width 169 height 26
type input "1405"
click at [992, 467] on button "Confirm OTP" at bounding box center [1008, 465] width 85 height 26
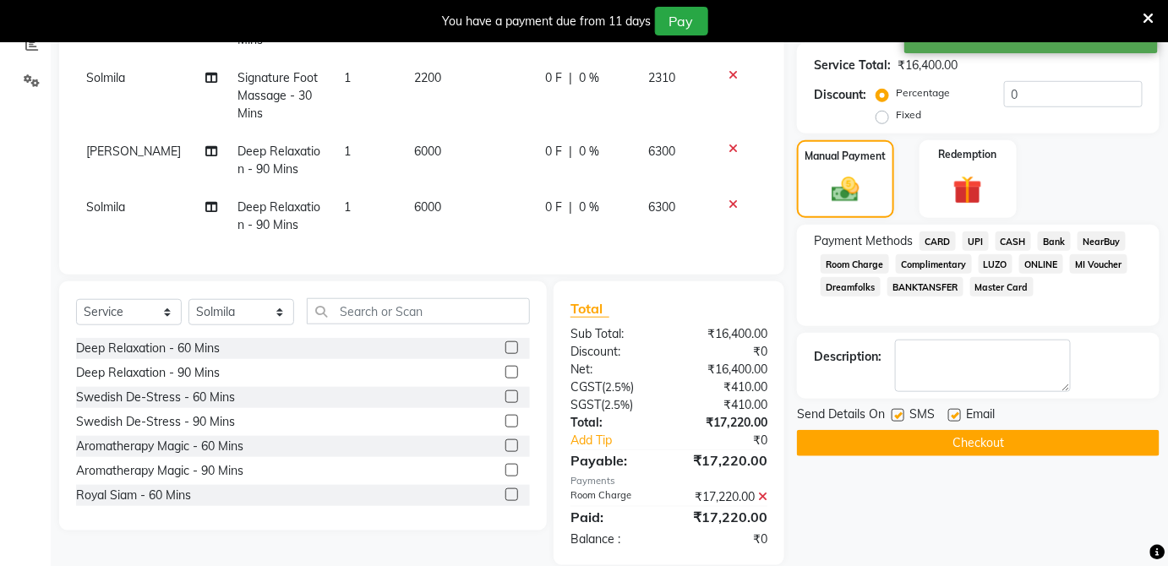
click at [988, 439] on button "Checkout" at bounding box center [978, 443] width 363 height 26
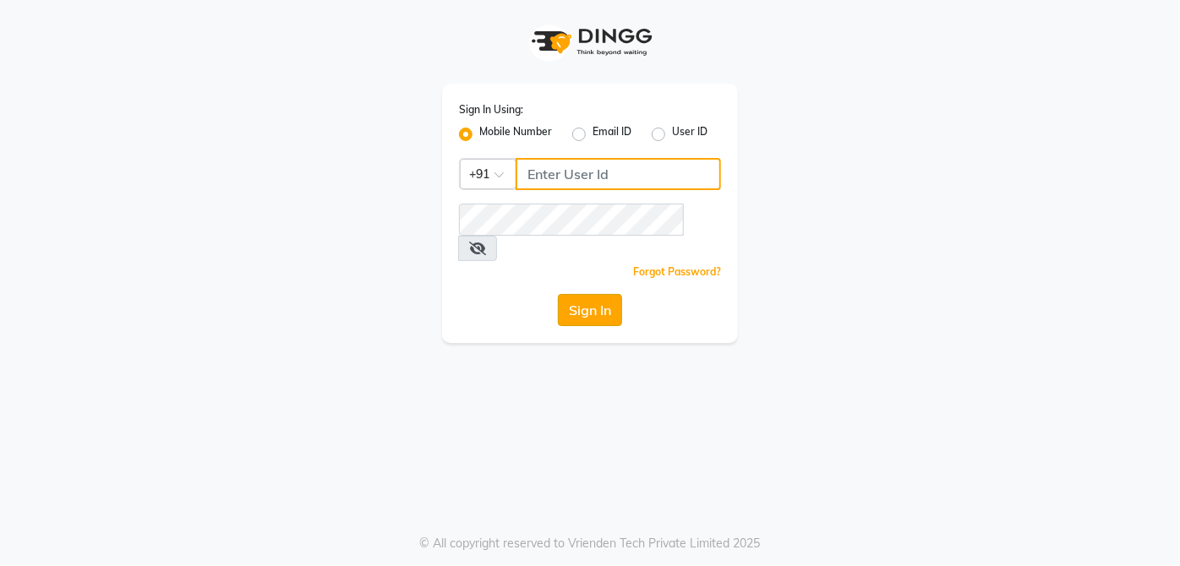
type input "9770614598"
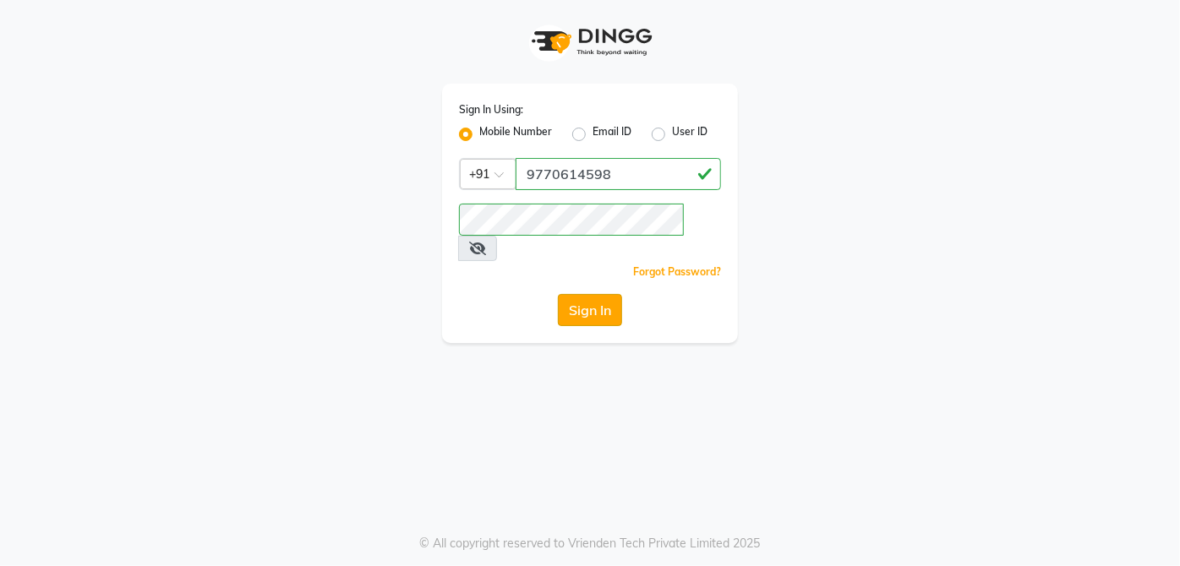
click at [586, 294] on button "Sign In" at bounding box center [590, 310] width 64 height 32
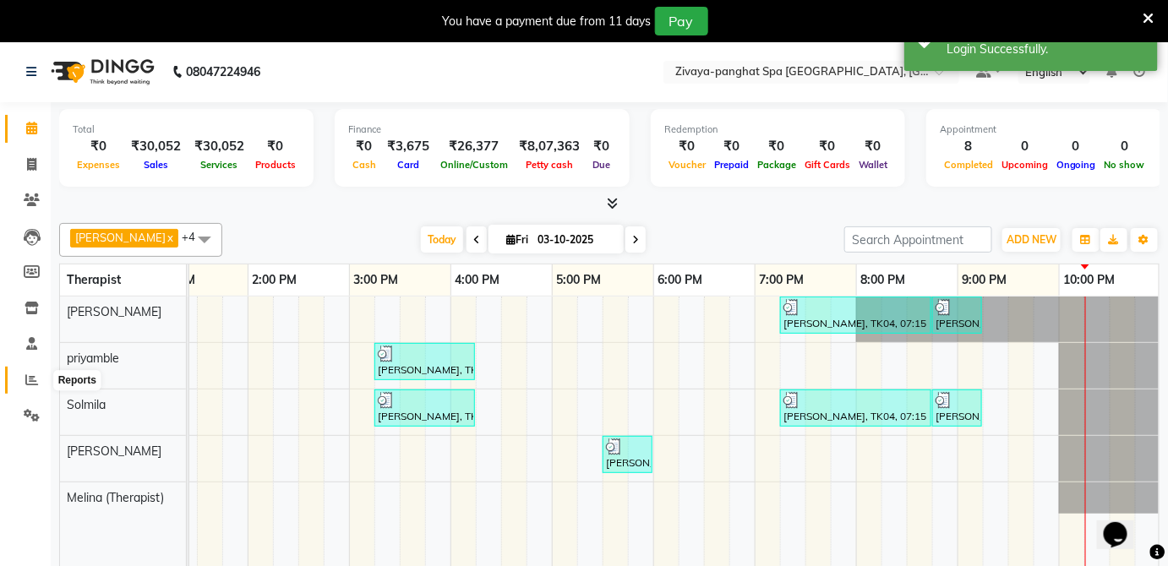
click at [31, 380] on icon at bounding box center [31, 380] width 13 height 13
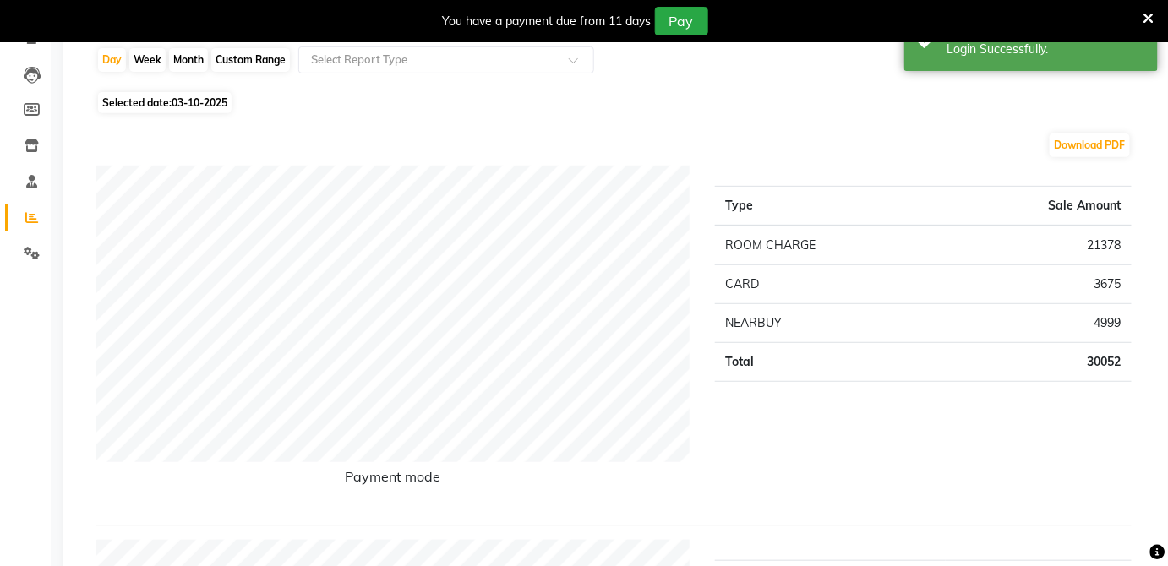
scroll to position [184, 0]
